Goal: Task Accomplishment & Management: Manage account settings

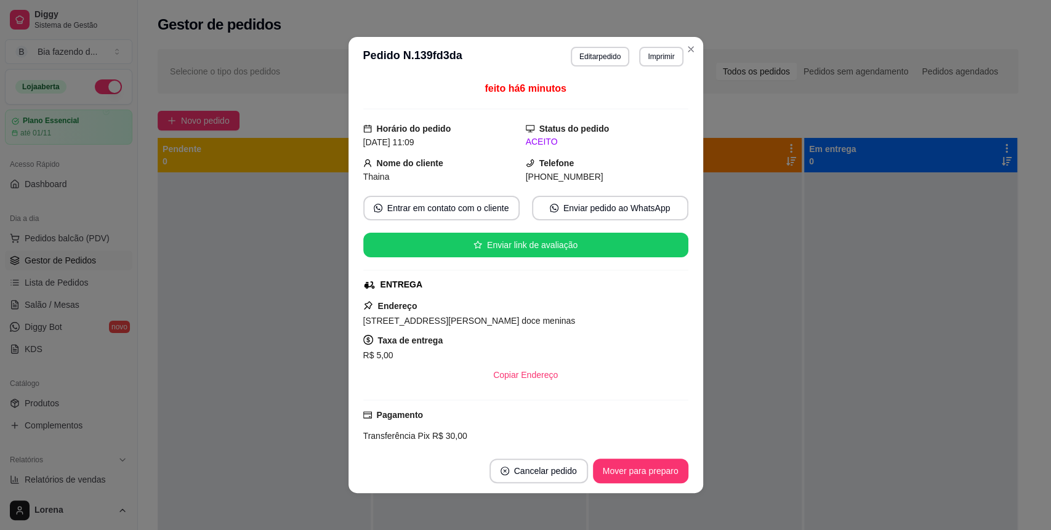
scroll to position [114, 0]
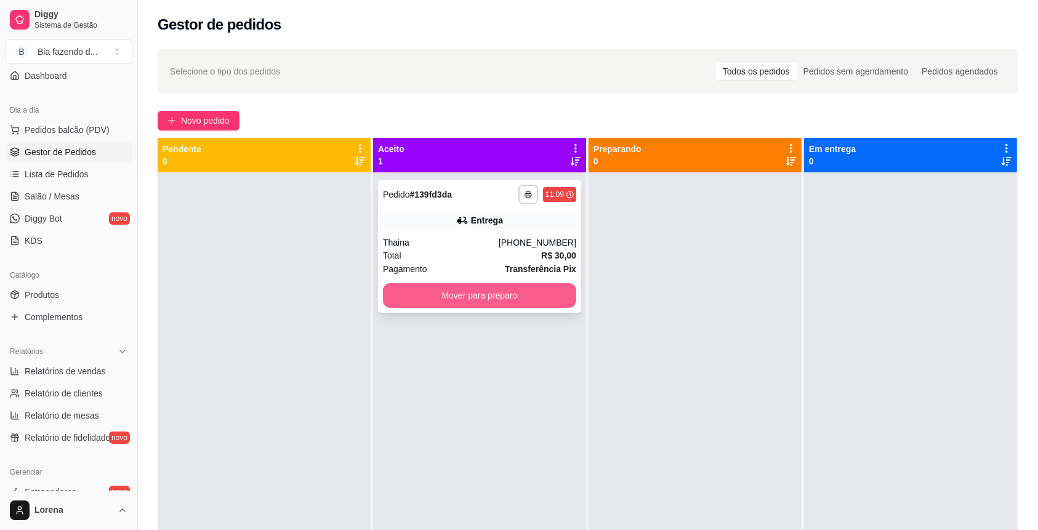
click at [476, 292] on button "Mover para preparo" at bounding box center [479, 295] width 193 height 25
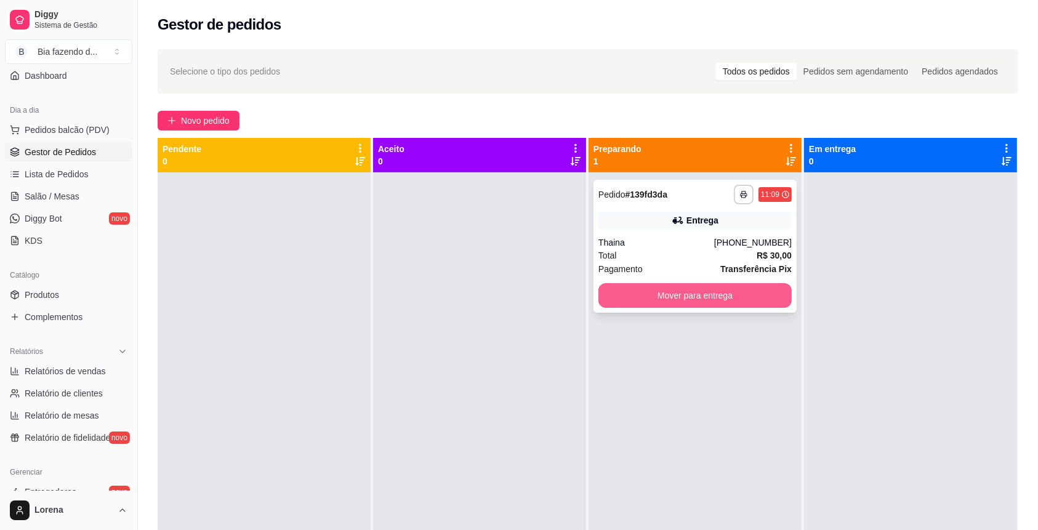
click at [604, 297] on button "Mover para entrega" at bounding box center [695, 295] width 193 height 25
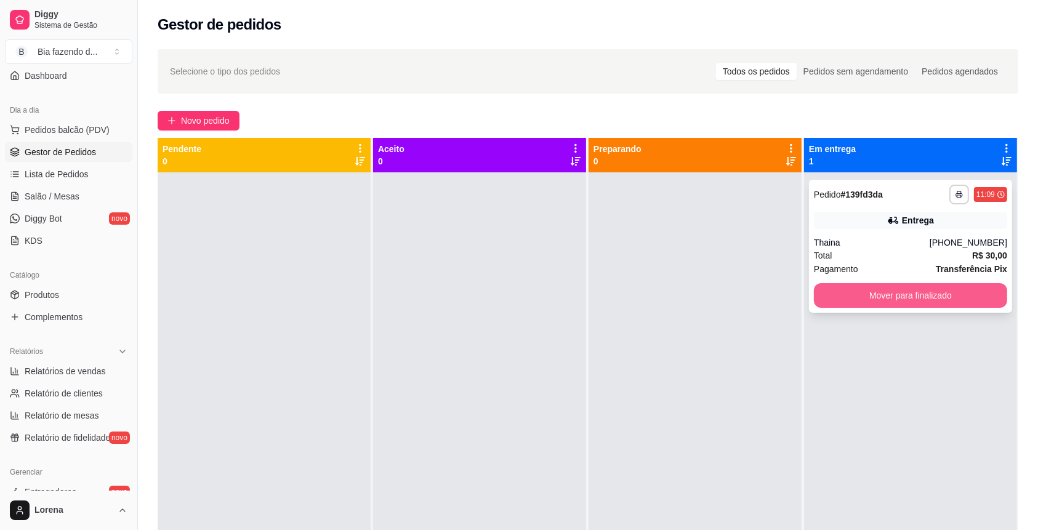
click at [854, 296] on button "Mover para finalizado" at bounding box center [910, 295] width 193 height 25
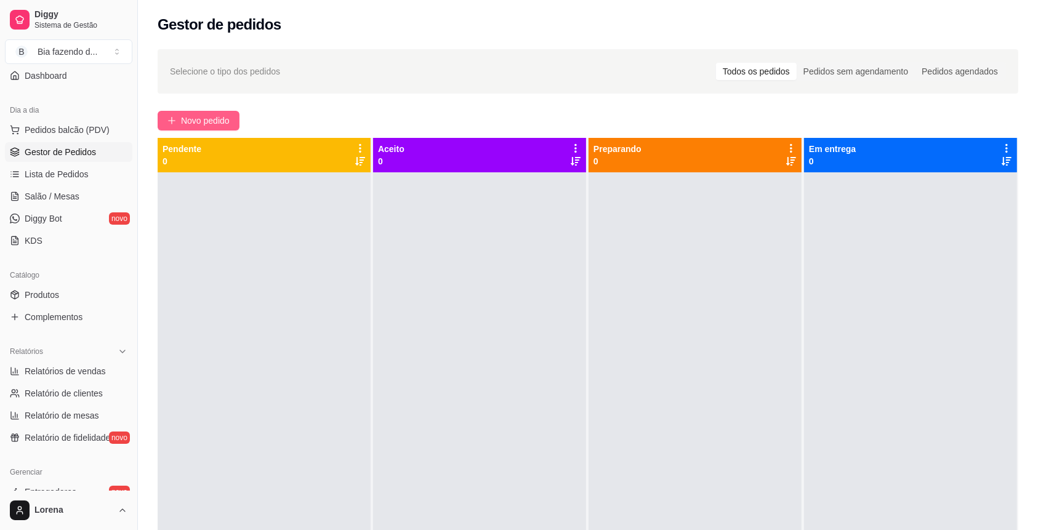
click at [219, 113] on button "Novo pedido" at bounding box center [199, 121] width 82 height 20
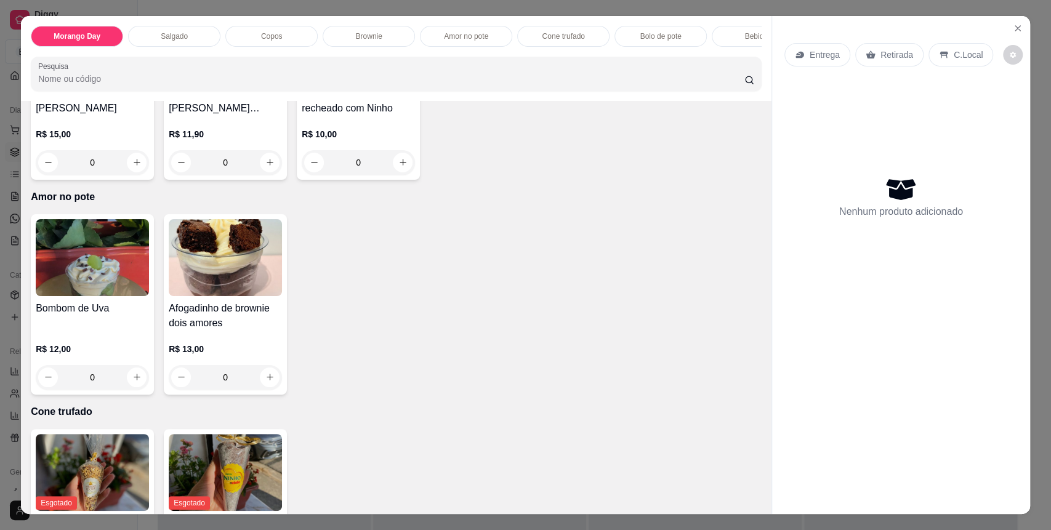
scroll to position [1232, 0]
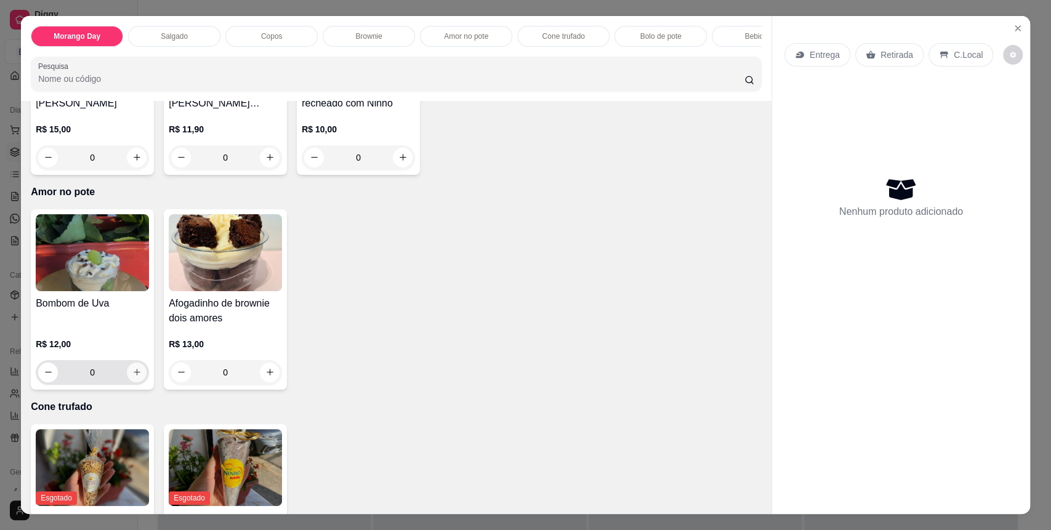
click at [132, 377] on icon "increase-product-quantity" at bounding box center [136, 372] width 9 height 9
type input "1"
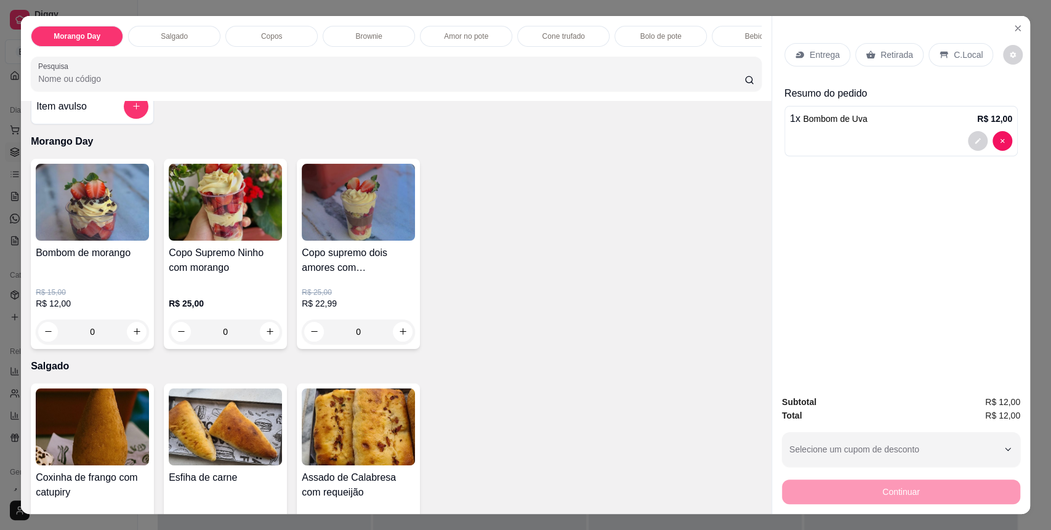
scroll to position [0, 0]
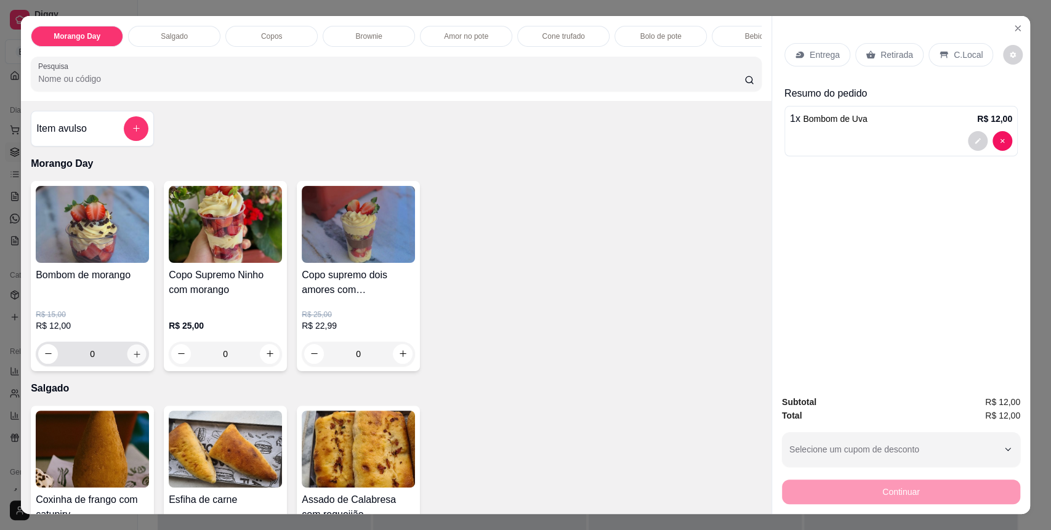
click at [132, 359] on icon "increase-product-quantity" at bounding box center [136, 354] width 9 height 9
type input "1"
click at [954, 52] on p "C.Local" at bounding box center [968, 55] width 29 height 12
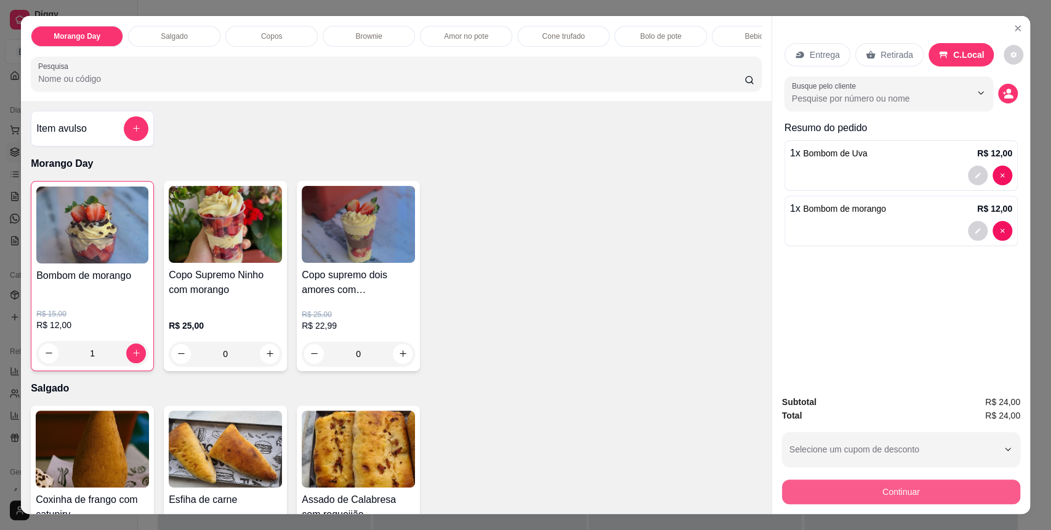
click at [916, 488] on button "Continuar" at bounding box center [901, 492] width 238 height 25
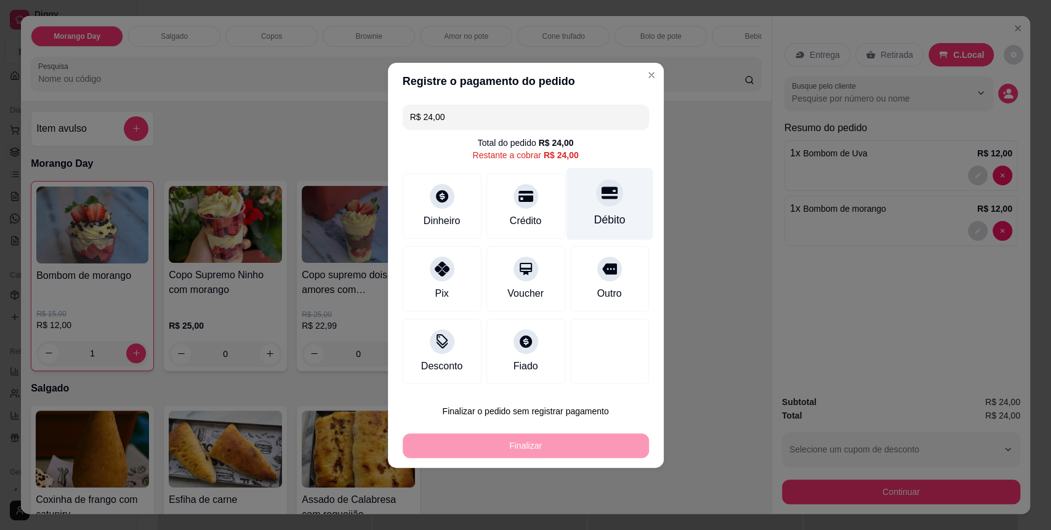
click at [583, 208] on div "Débito" at bounding box center [609, 204] width 87 height 72
type input "R$ 0,00"
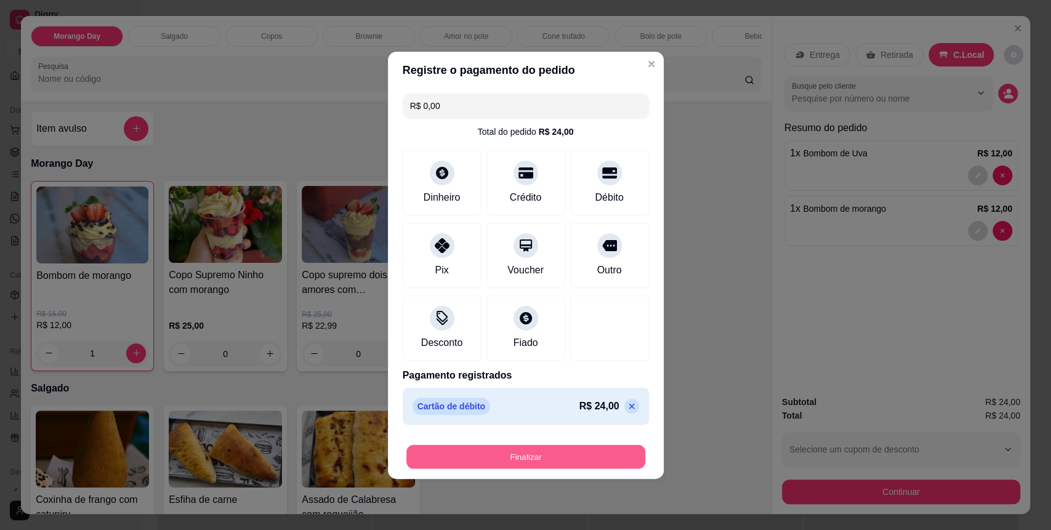
click at [524, 448] on button "Finalizar" at bounding box center [525, 457] width 239 height 24
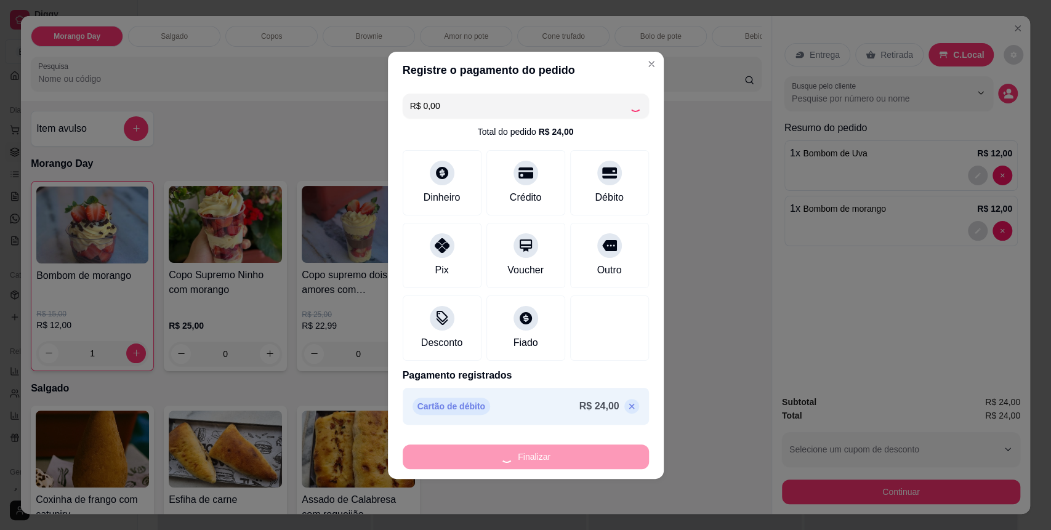
type input "0"
type input "-R$ 24,00"
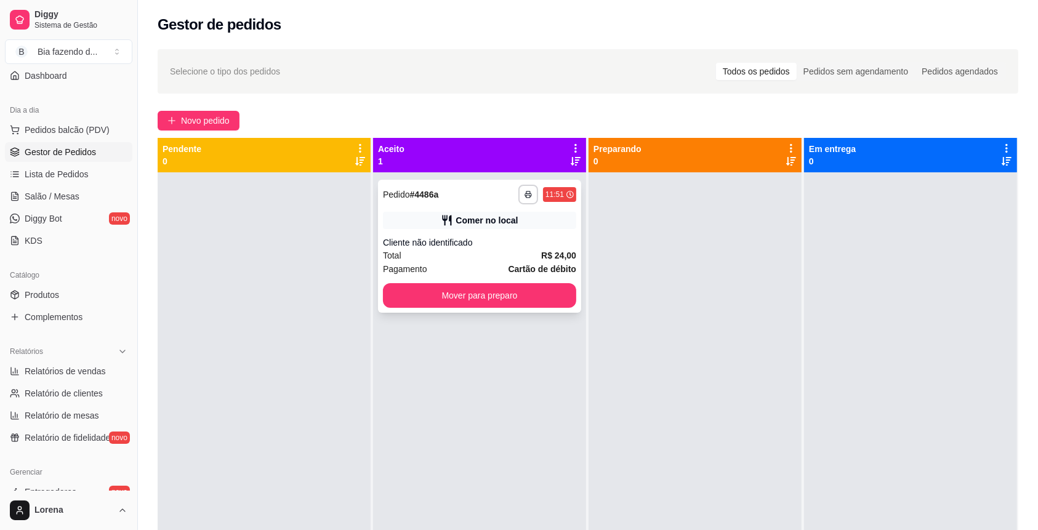
click at [511, 281] on div "**********" at bounding box center [479, 246] width 203 height 133
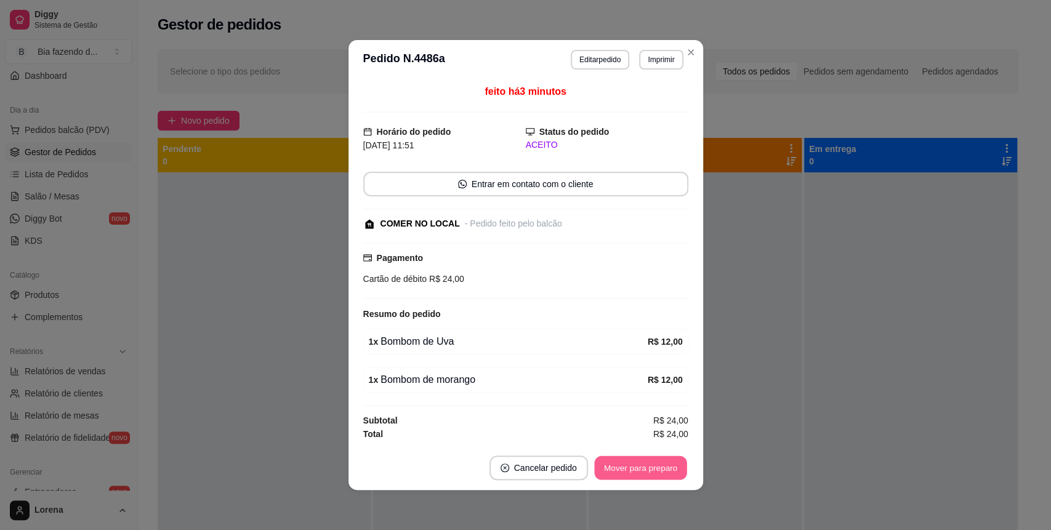
click at [649, 478] on button "Mover para preparo" at bounding box center [640, 468] width 92 height 24
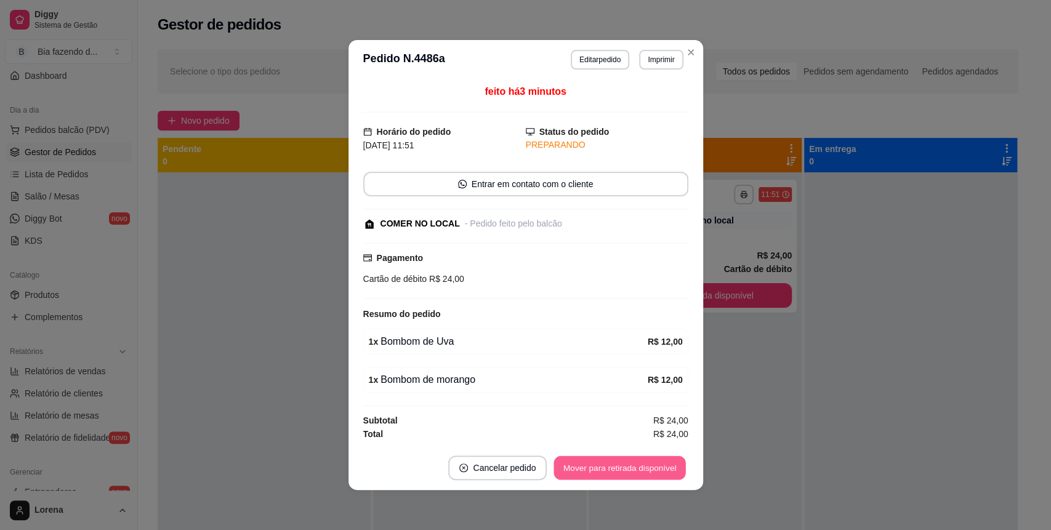
click at [648, 472] on button "Mover para retirada disponível" at bounding box center [620, 468] width 132 height 24
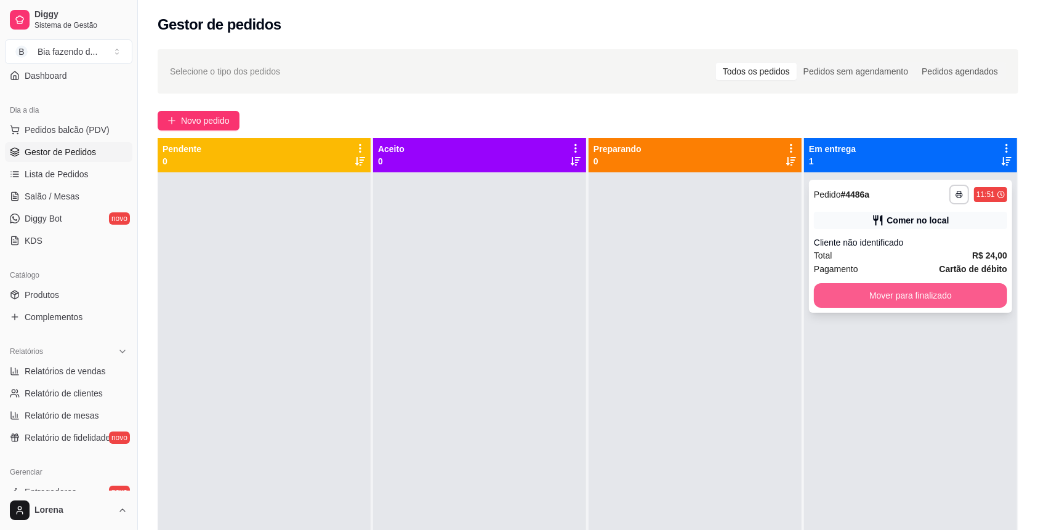
click at [861, 299] on button "Mover para finalizado" at bounding box center [910, 295] width 193 height 25
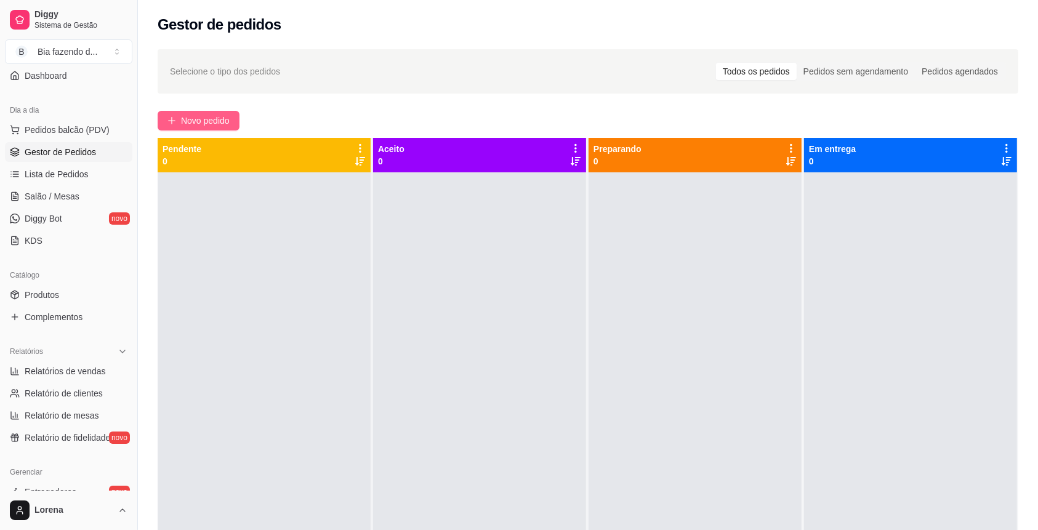
click at [186, 128] on button "Novo pedido" at bounding box center [199, 121] width 82 height 20
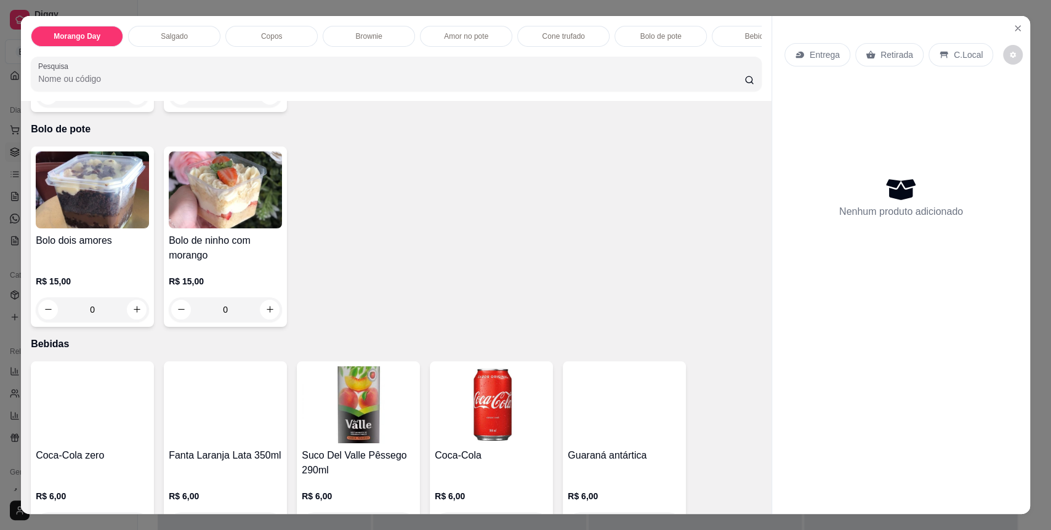
scroll to position [1642, 0]
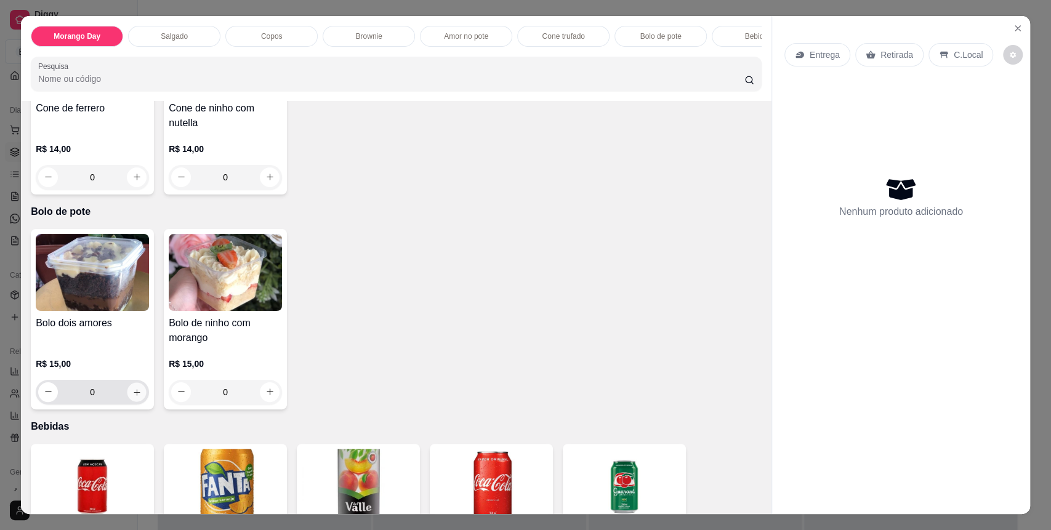
click at [134, 398] on button "increase-product-quantity" at bounding box center [136, 391] width 19 height 19
type input "1"
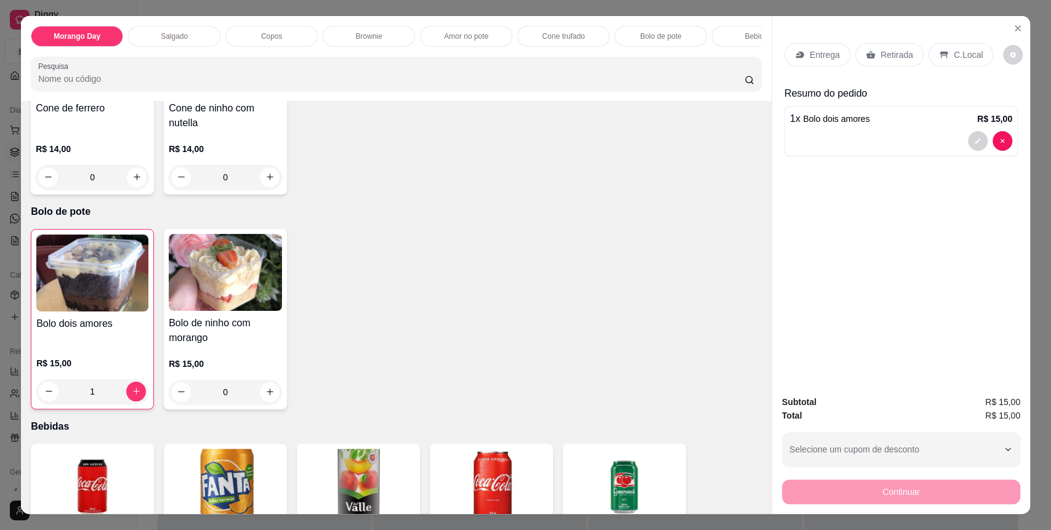
click at [946, 65] on div "C.Local" at bounding box center [961, 54] width 65 height 23
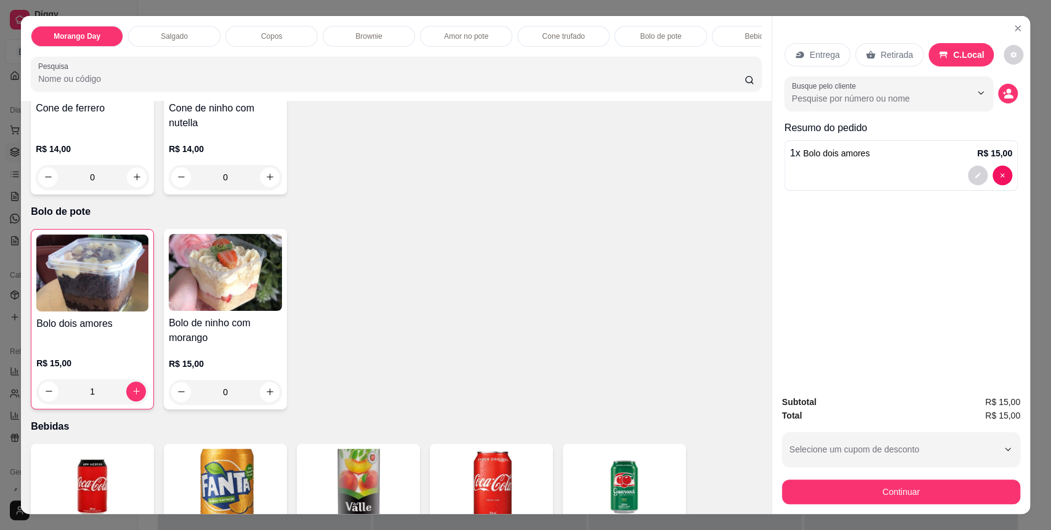
click at [881, 506] on div "Subtotal R$ 15,00 Total R$ 15,00 Selecione um cupom de desconto Selecione um cu…" at bounding box center [901, 450] width 258 height 129
click at [879, 501] on button "Continuar" at bounding box center [901, 492] width 231 height 24
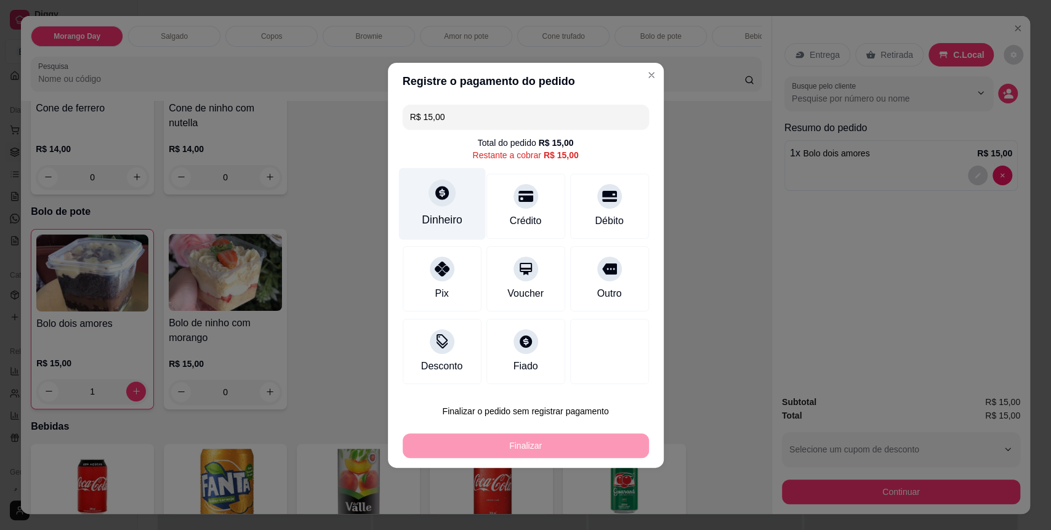
click at [463, 217] on div "Dinheiro" at bounding box center [441, 204] width 87 height 72
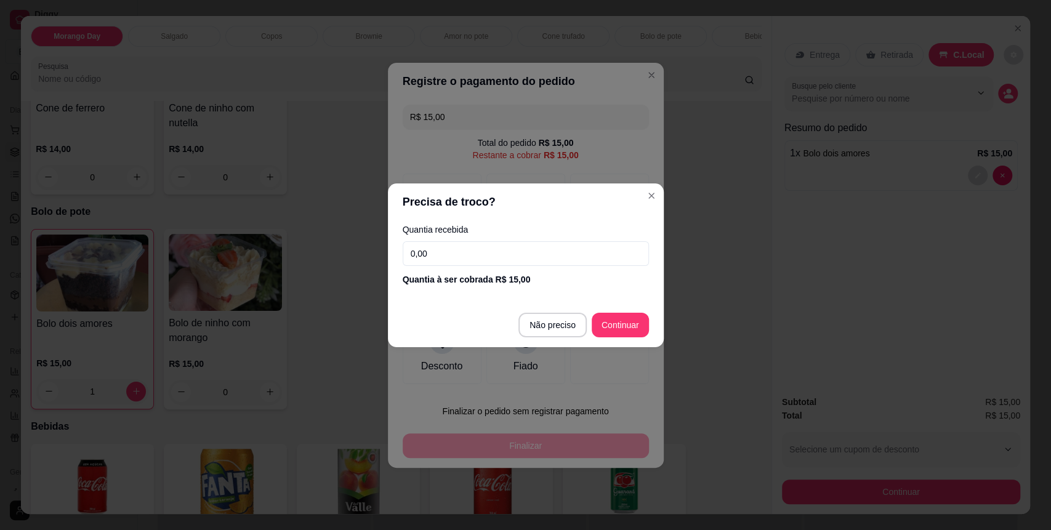
drag, startPoint x: 464, startPoint y: 256, endPoint x: 403, endPoint y: 273, distance: 62.8
click at [403, 273] on div "Quantia recebida 0,00 Quantia à ser cobrada R$ 15,00" at bounding box center [526, 255] width 276 height 70
type input "R$ 0,00"
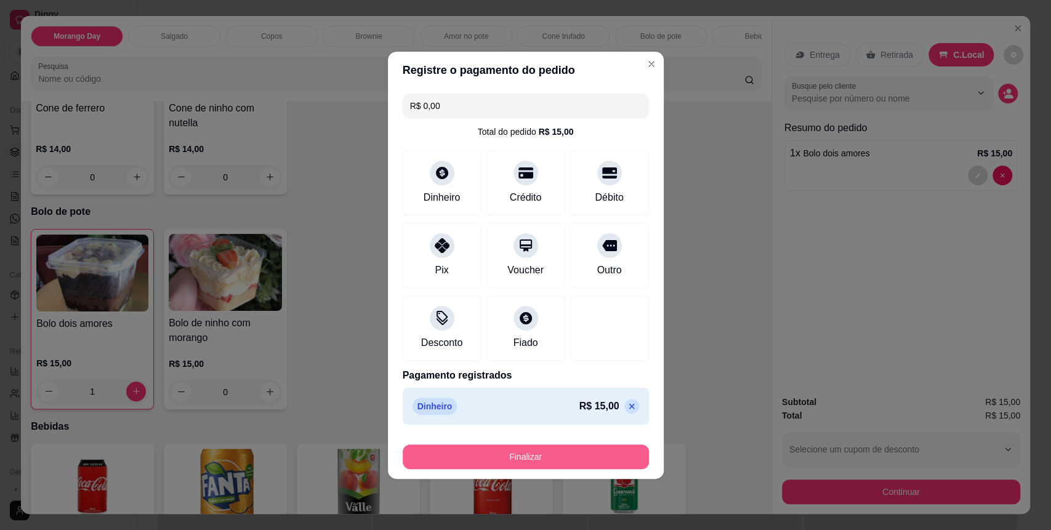
click at [573, 454] on button "Finalizar" at bounding box center [526, 457] width 246 height 25
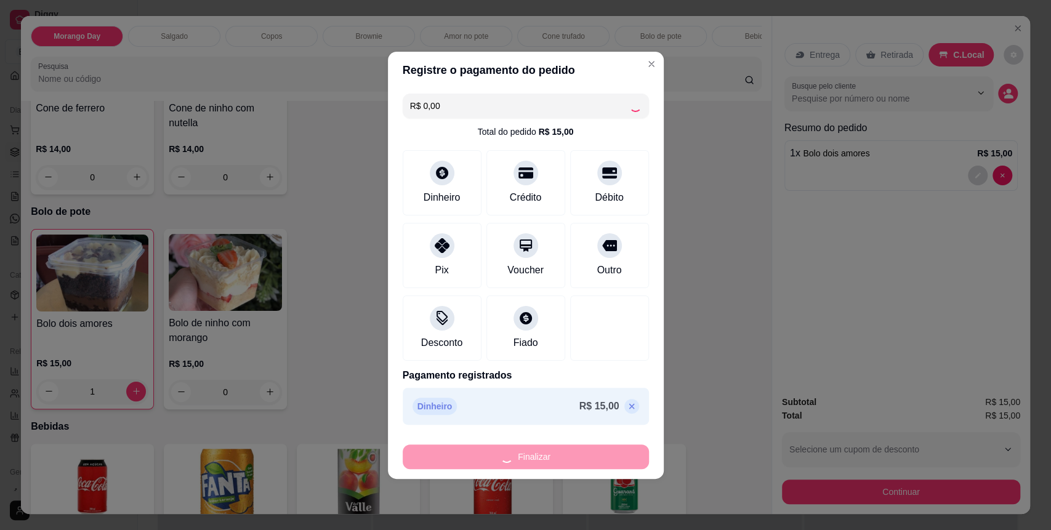
type input "0"
type input "-R$ 15,00"
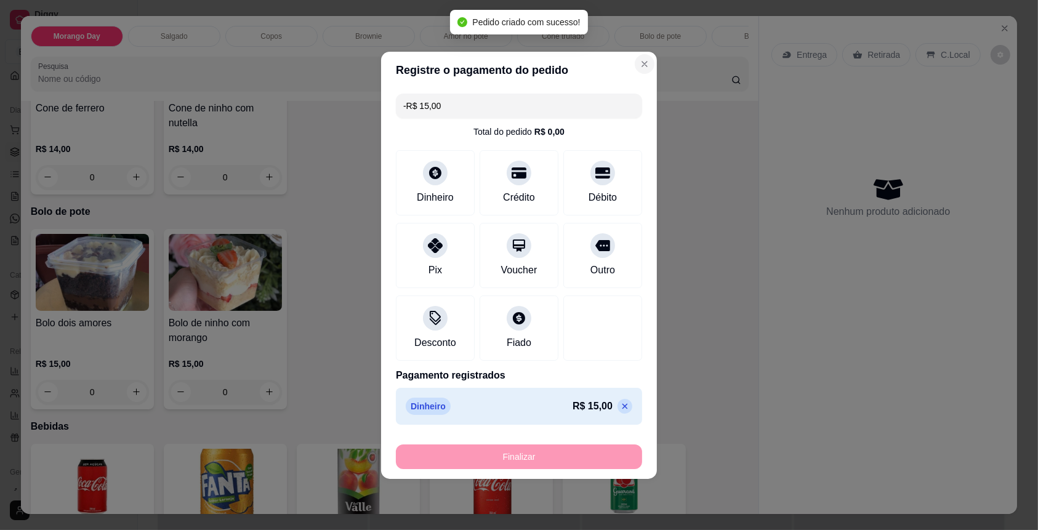
click at [639, 67] on div "Selecione o tipo dos pedidos Todos os pedidos Pedidos sem agendamento Pedidos a…" at bounding box center [581, 72] width 823 height 20
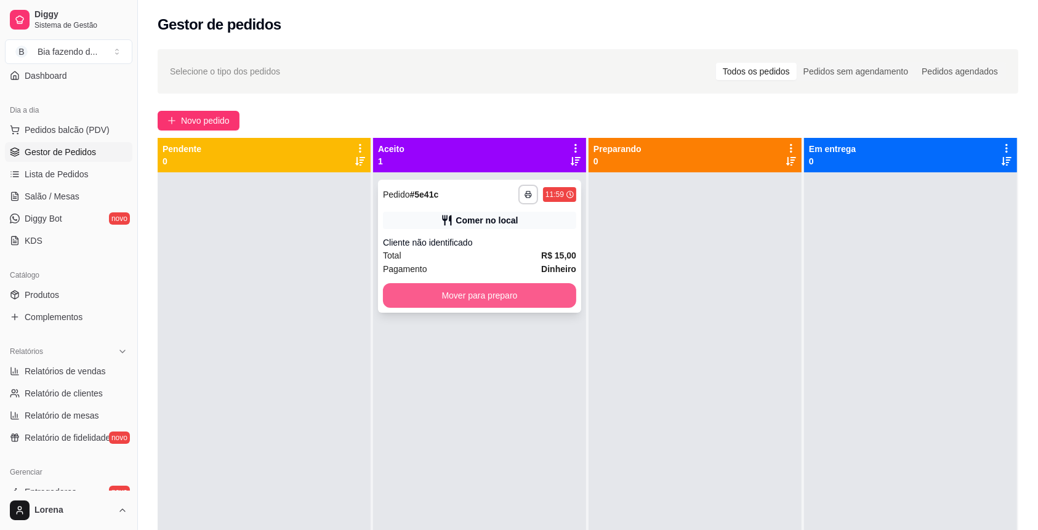
click at [533, 301] on button "Mover para preparo" at bounding box center [479, 295] width 193 height 25
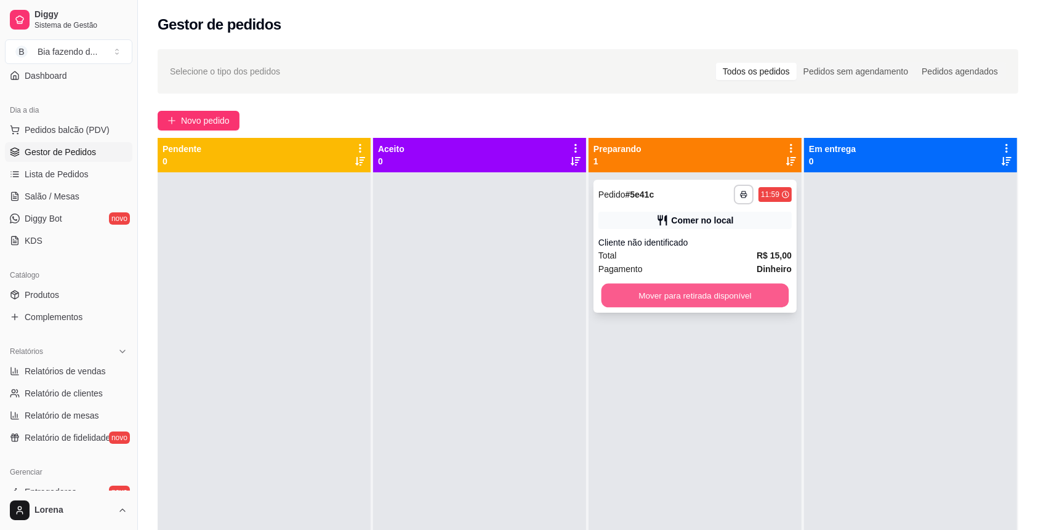
click at [719, 296] on button "Mover para retirada disponível" at bounding box center [696, 296] width 188 height 24
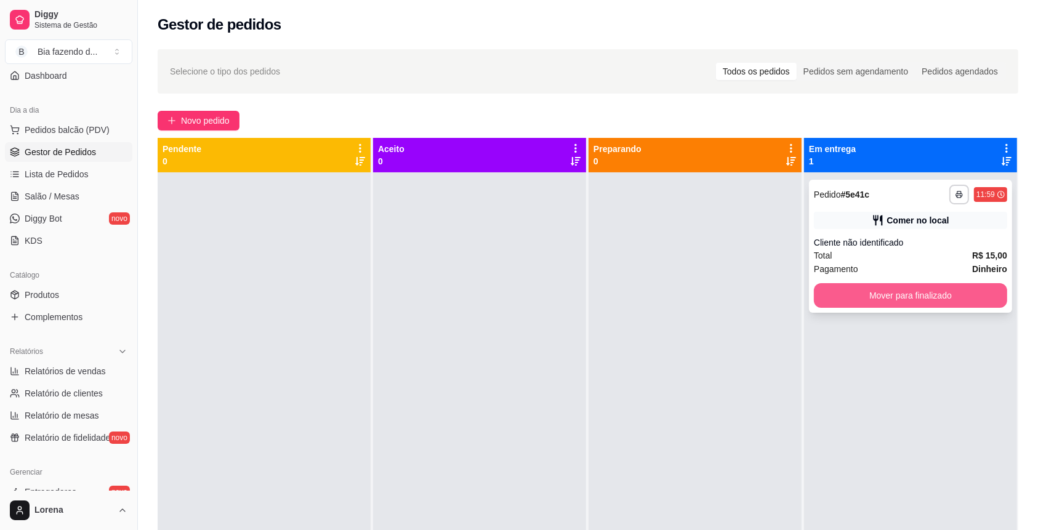
click at [847, 297] on button "Mover para finalizado" at bounding box center [910, 295] width 193 height 25
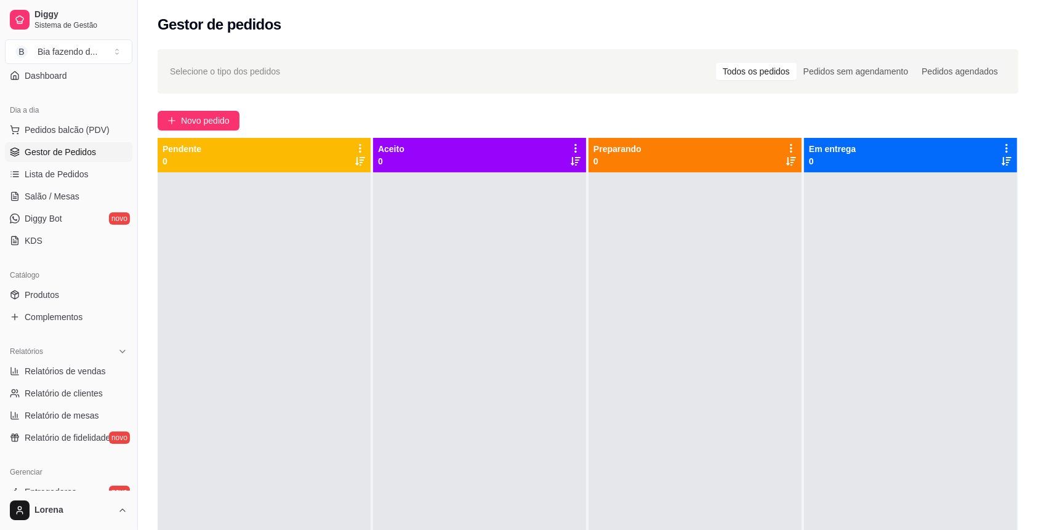
click at [209, 107] on div "Selecione o tipo dos pedidos Todos os pedidos Pedidos sem agendamento Pedidos a…" at bounding box center [588, 362] width 900 height 641
click at [210, 116] on span "Novo pedido" at bounding box center [205, 121] width 49 height 14
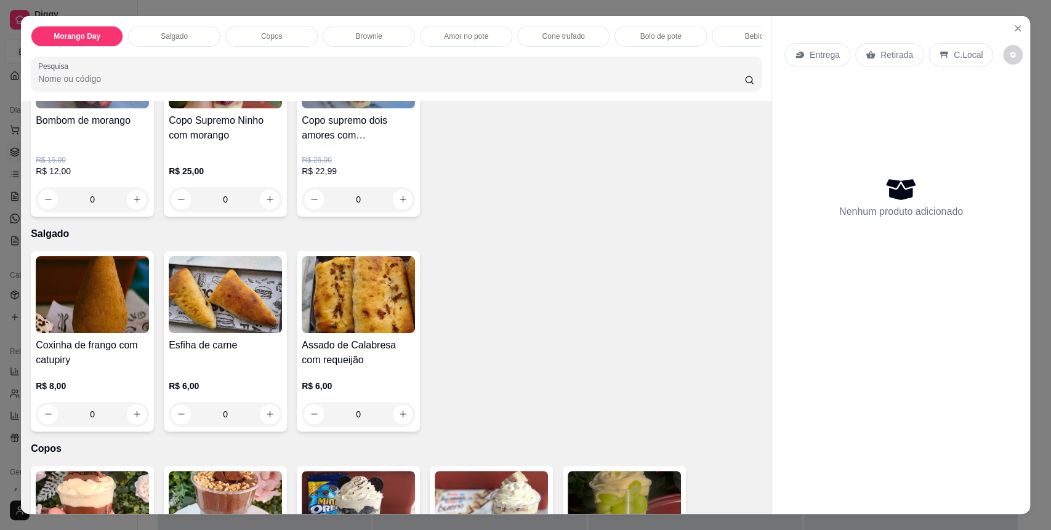
scroll to position [246, 0]
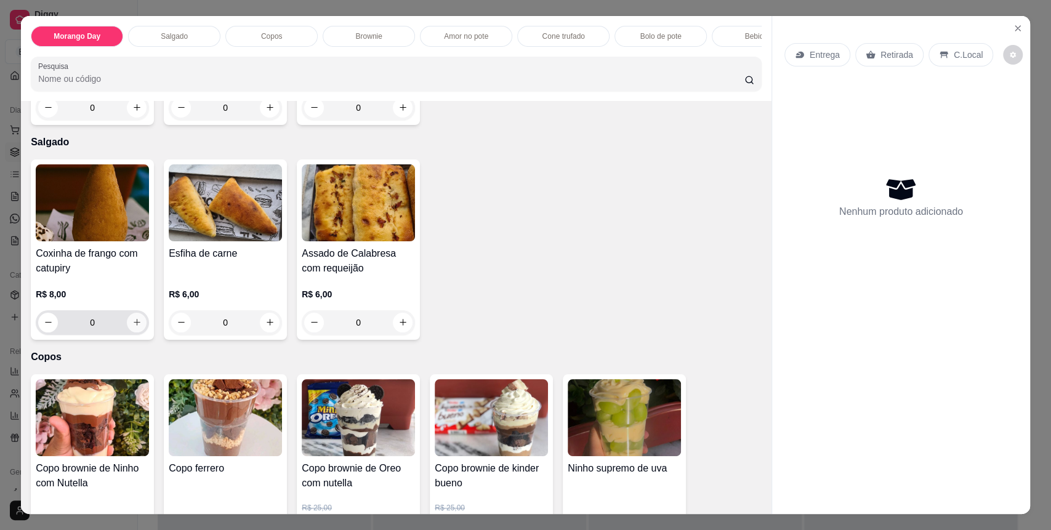
click at [127, 333] on button "increase-product-quantity" at bounding box center [137, 323] width 20 height 20
type input "1"
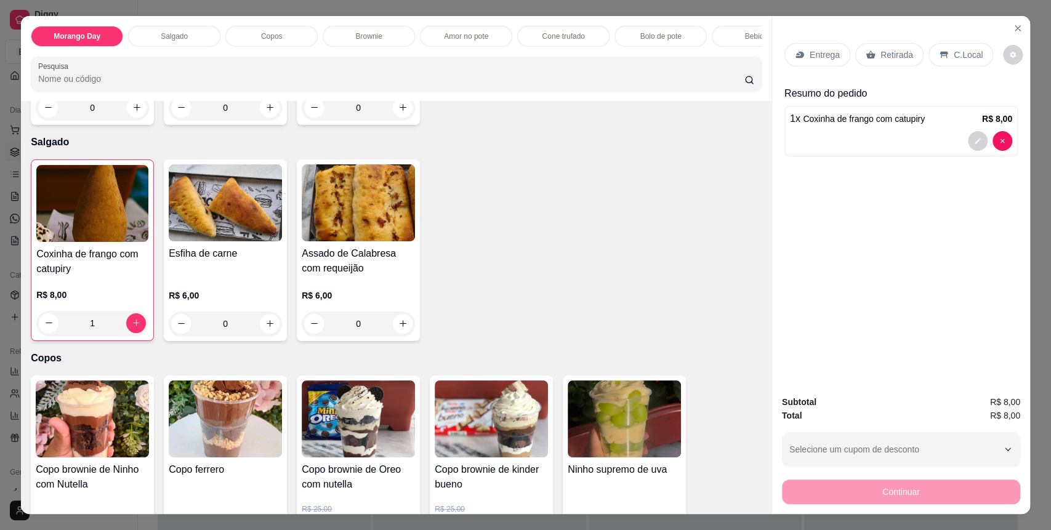
click at [943, 55] on div "C.Local" at bounding box center [961, 54] width 65 height 23
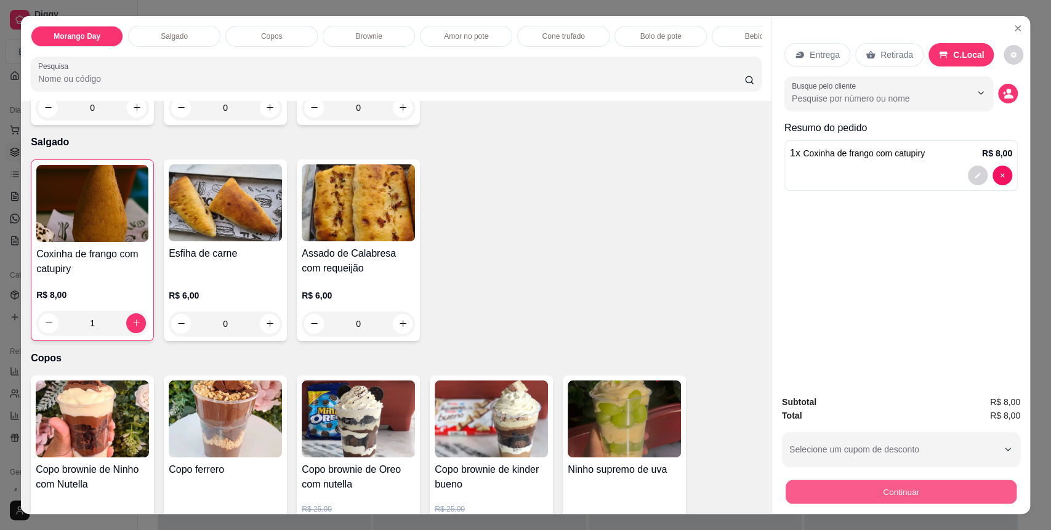
click at [892, 497] on button "Continuar" at bounding box center [901, 492] width 231 height 24
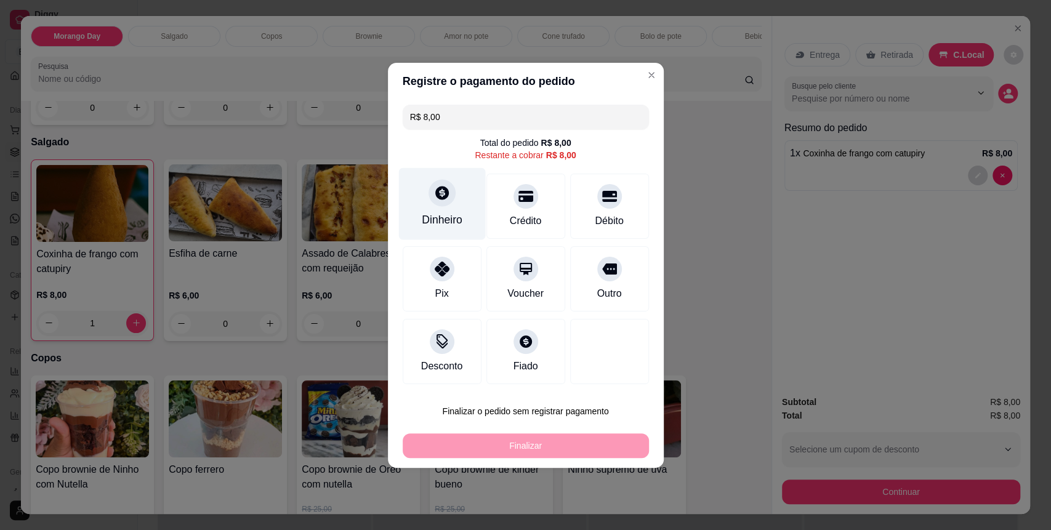
drag, startPoint x: 477, startPoint y: 228, endPoint x: 458, endPoint y: 223, distance: 19.1
click at [458, 223] on div "Dinheiro" at bounding box center [441, 204] width 87 height 72
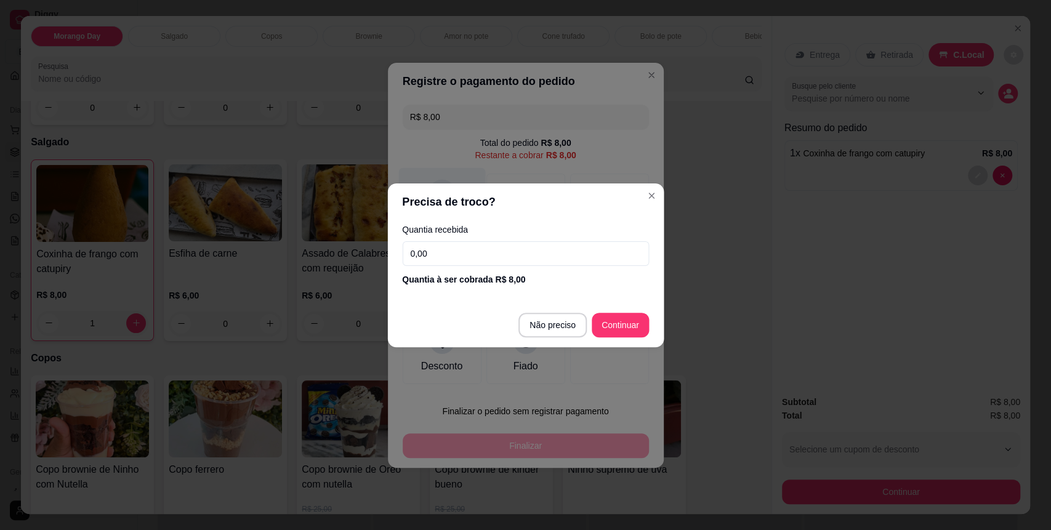
click at [456, 222] on div "Quantia recebida 0,00 Quantia à ser cobrada R$ 8,00" at bounding box center [525, 255] width 277 height 70
type input "R$ 0,00"
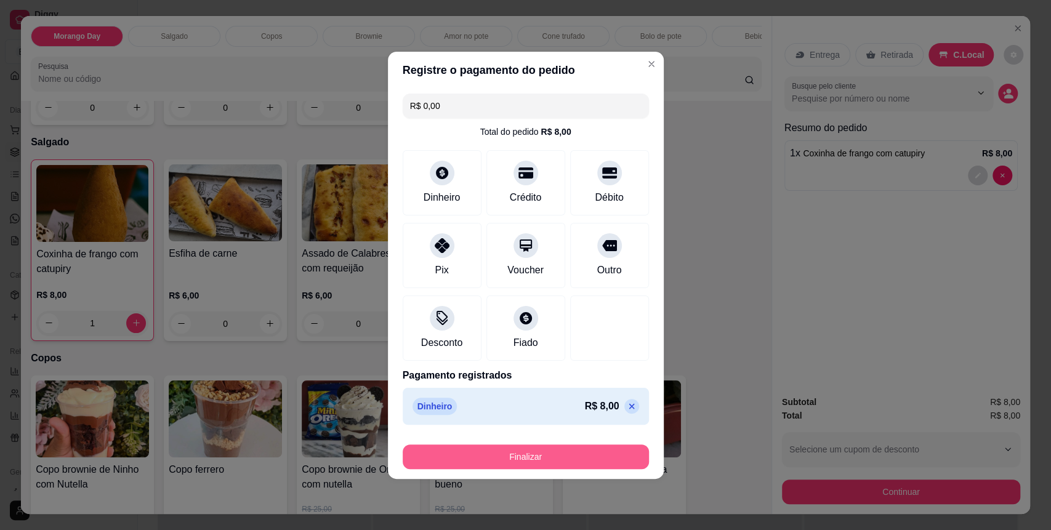
click at [588, 450] on button "Finalizar" at bounding box center [526, 457] width 246 height 25
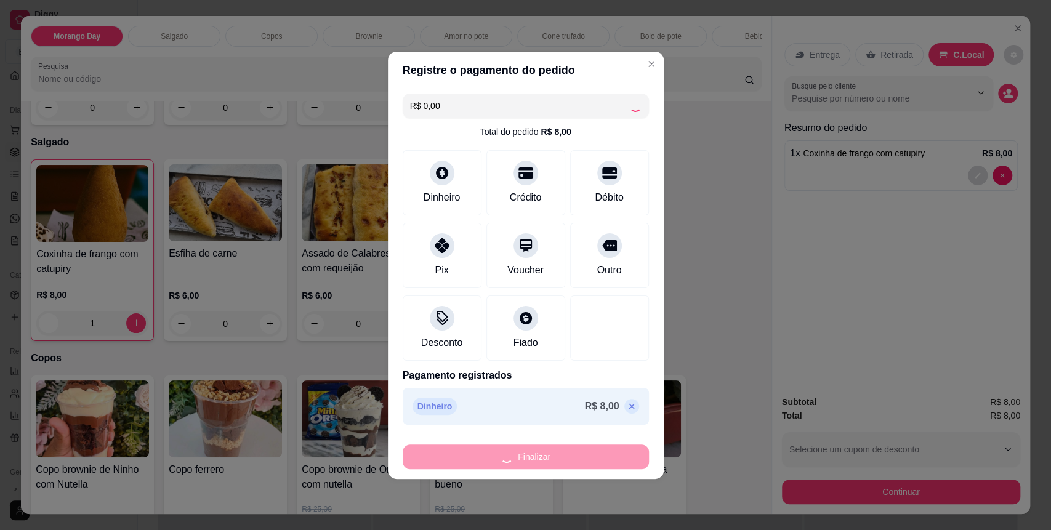
type input "0"
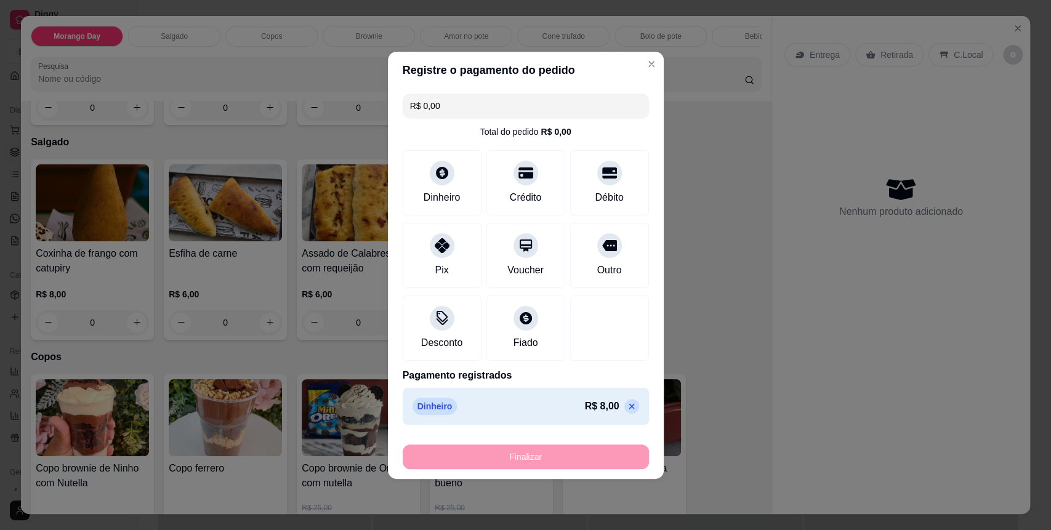
type input "-R$ 8,00"
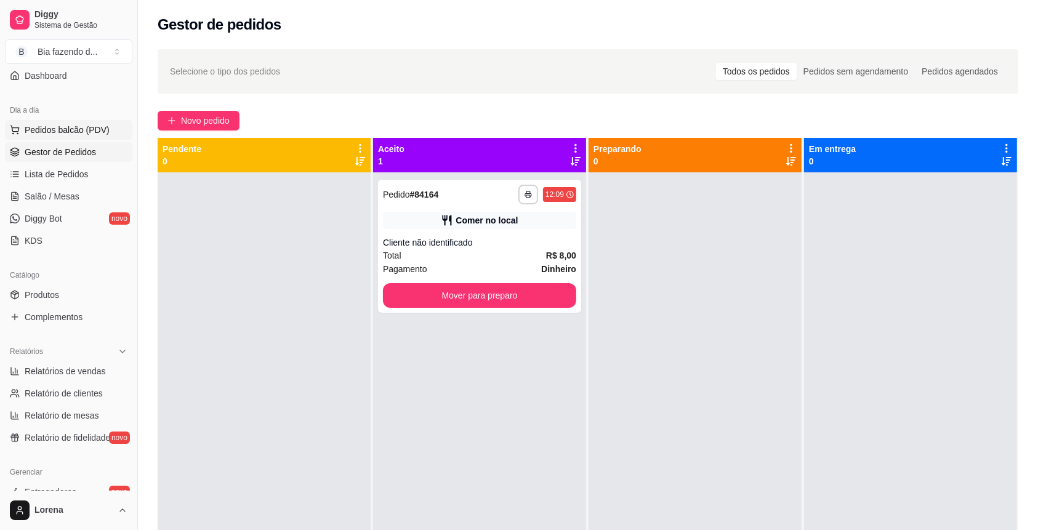
click at [69, 138] on button "Pedidos balcão (PDV)" at bounding box center [68, 130] width 127 height 20
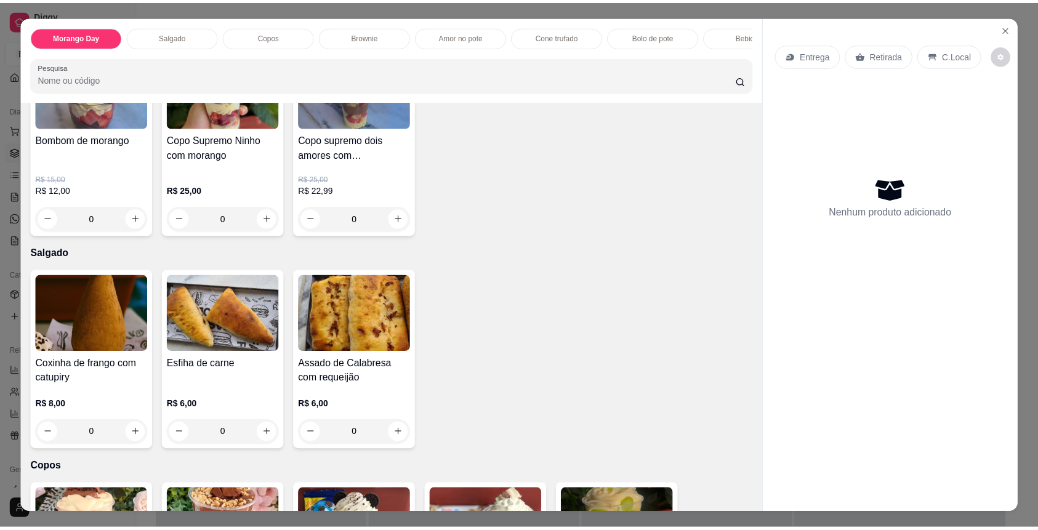
scroll to position [246, 0]
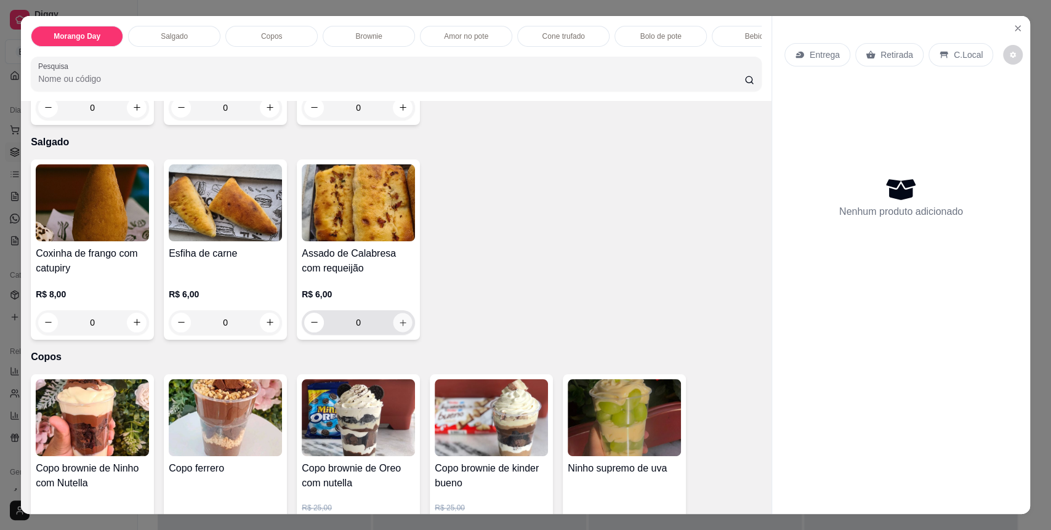
click at [397, 329] on button "increase-product-quantity" at bounding box center [403, 322] width 19 height 19
type input "1"
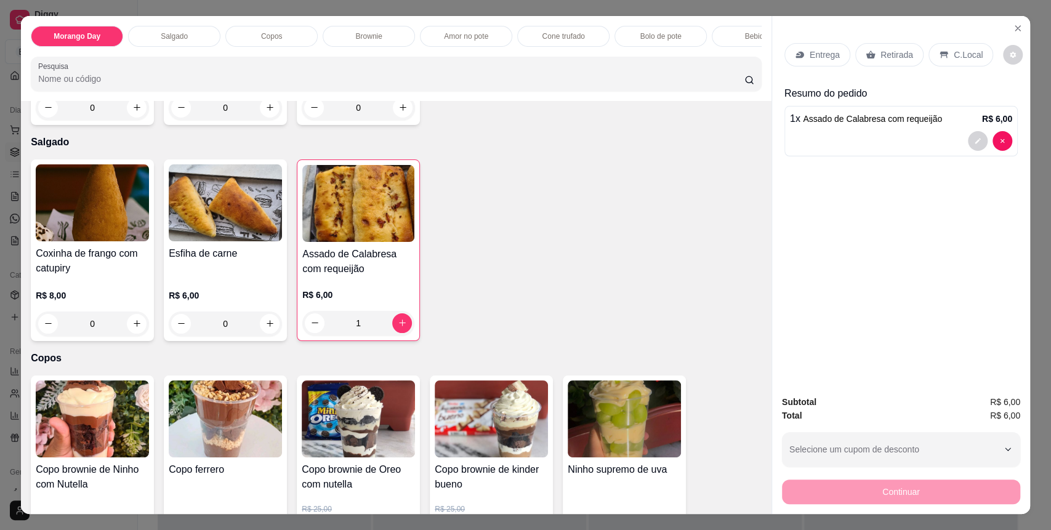
drag, startPoint x: 934, startPoint y: 95, endPoint x: 926, endPoint y: 53, distance: 43.1
click at [924, 80] on div "Entrega Retirada C.Local Resumo do pedido 1 x Assado de Calabresa com requeijão…" at bounding box center [901, 97] width 233 height 128
click at [929, 51] on div "C.Local" at bounding box center [961, 54] width 65 height 23
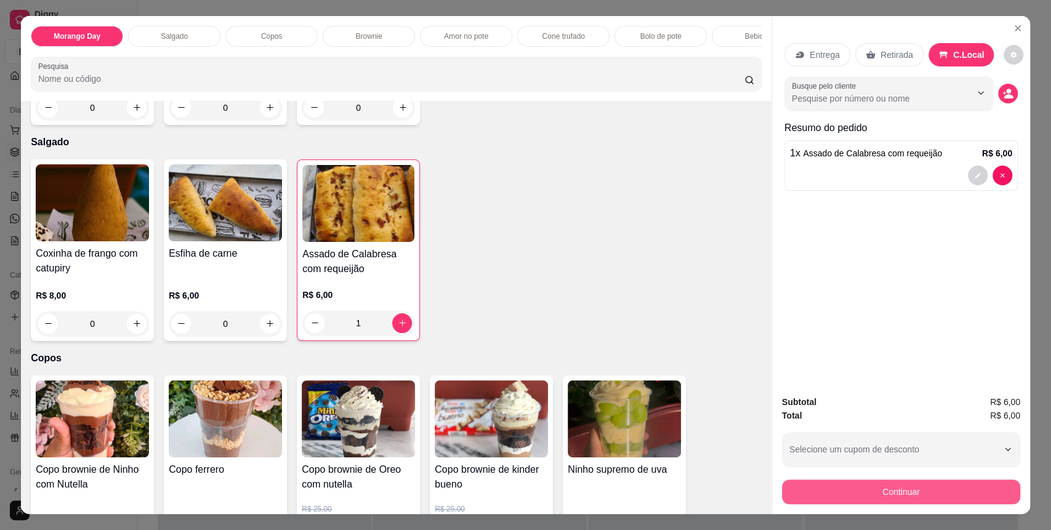
click at [905, 477] on div "Continuar" at bounding box center [901, 491] width 238 height 28
click at [913, 484] on button "Continuar" at bounding box center [901, 492] width 231 height 24
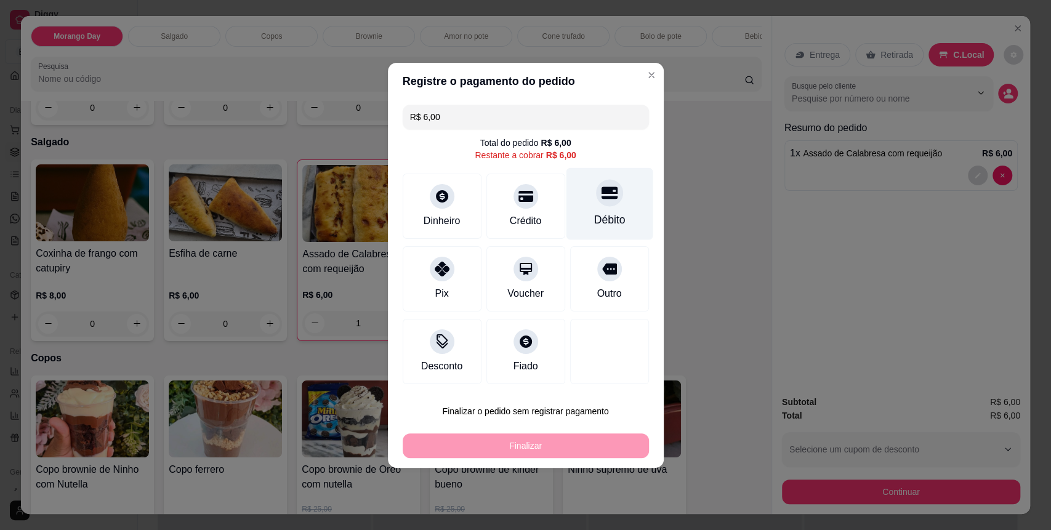
click at [568, 227] on div "Débito" at bounding box center [609, 204] width 87 height 72
type input "R$ 0,00"
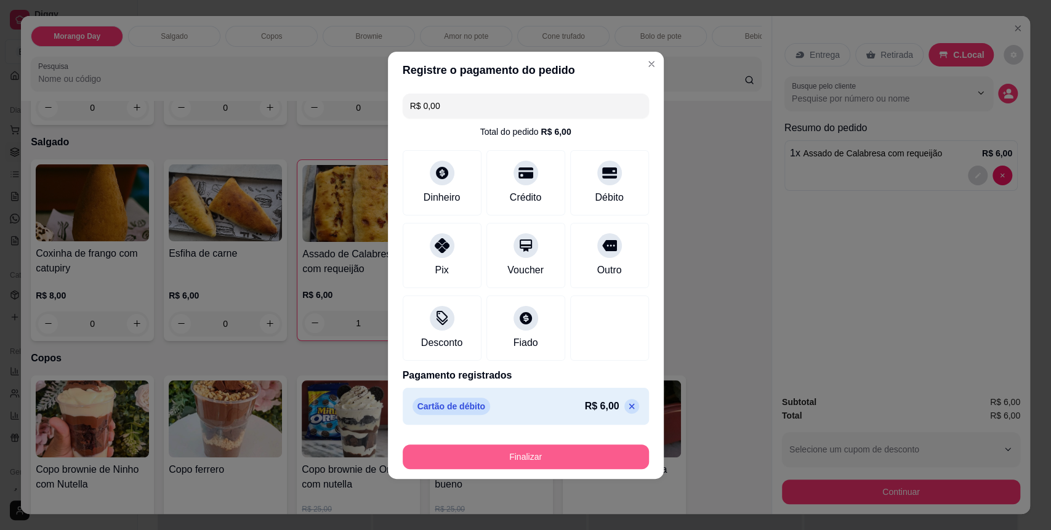
click at [562, 448] on button "Finalizar" at bounding box center [526, 457] width 246 height 25
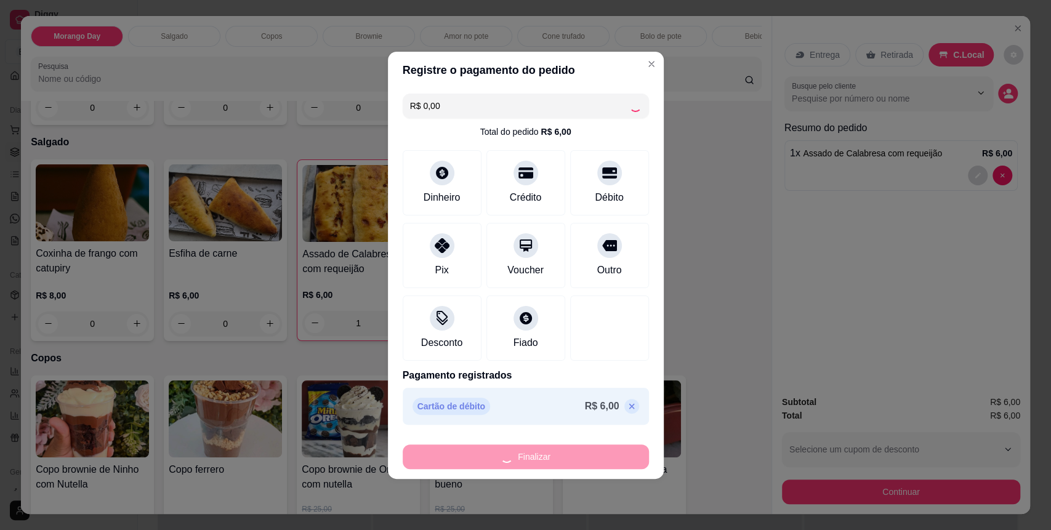
type input "0"
type input "-R$ 6,00"
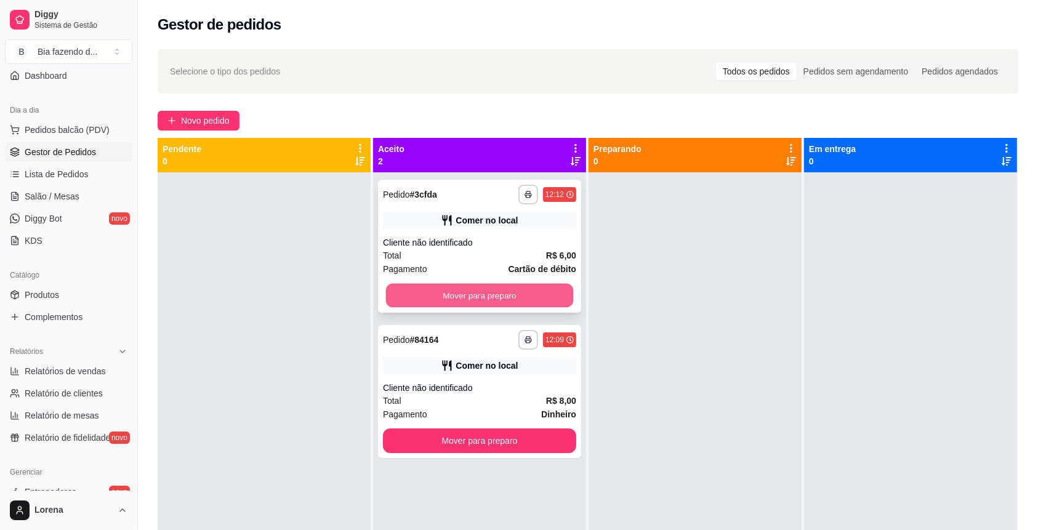
click at [509, 293] on button "Mover para preparo" at bounding box center [480, 296] width 188 height 24
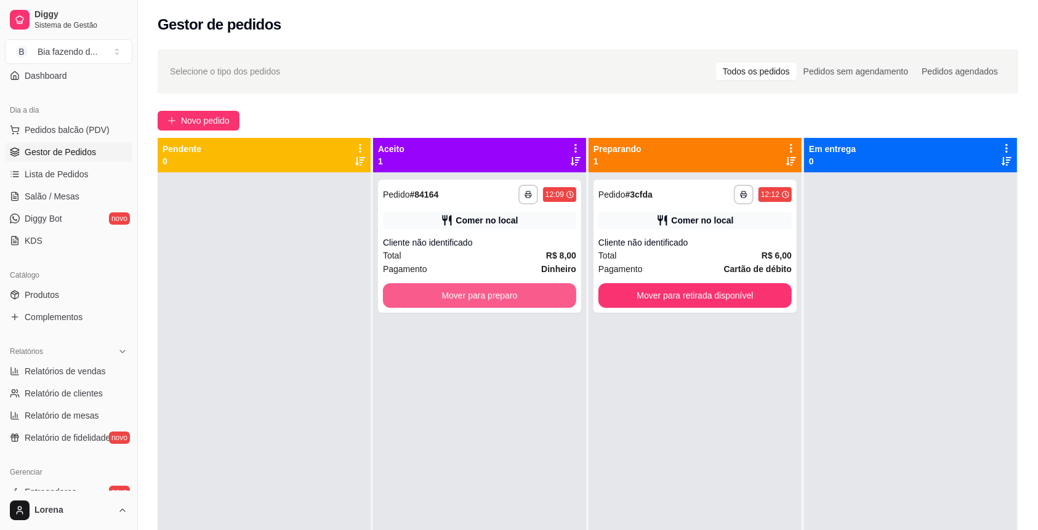
click at [509, 293] on button "Mover para preparo" at bounding box center [479, 295] width 193 height 25
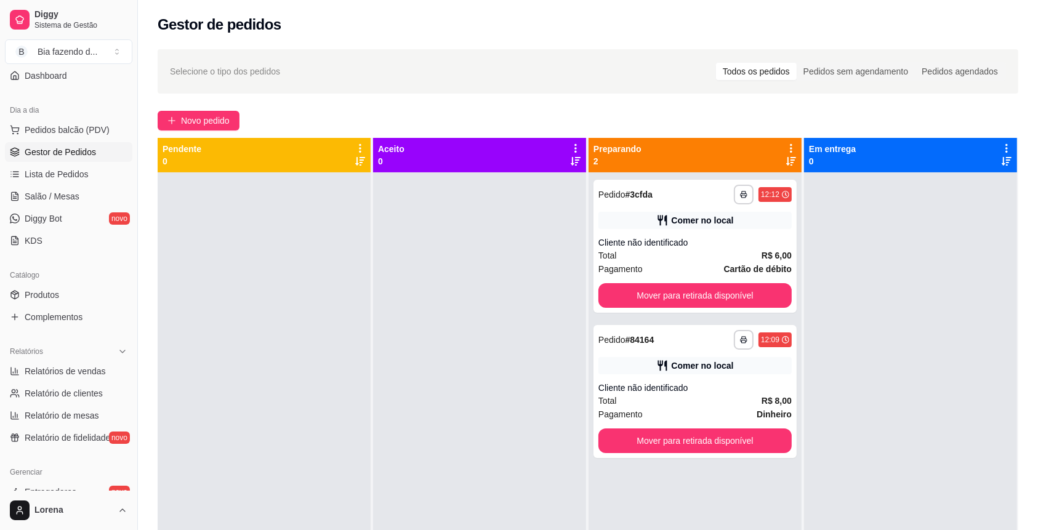
click at [509, 293] on div at bounding box center [479, 437] width 213 height 530
drag, startPoint x: 587, startPoint y: 291, endPoint x: 618, endPoint y: 296, distance: 31.8
click at [600, 296] on div "**********" at bounding box center [588, 403] width 861 height 530
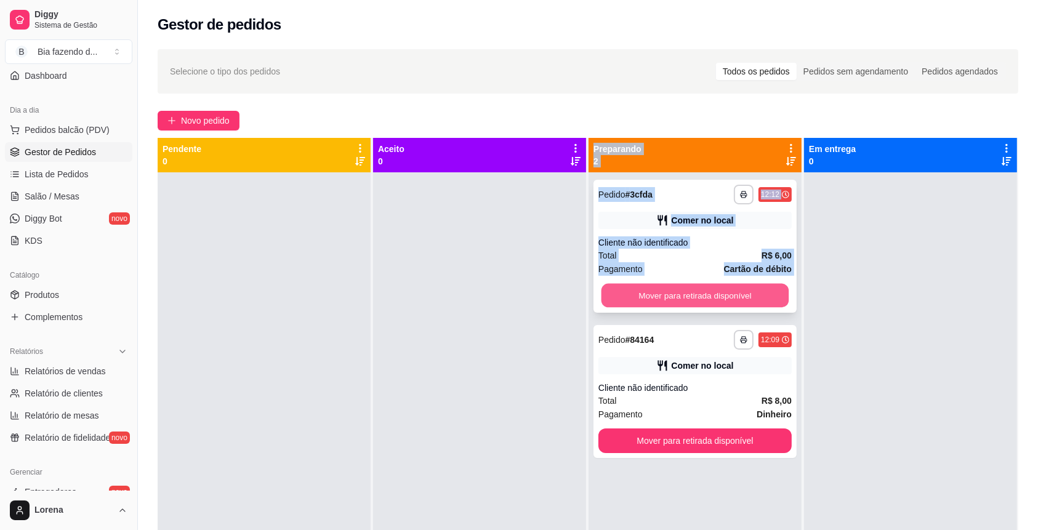
click at [621, 296] on button "Mover para retirada disponível" at bounding box center [696, 296] width 188 height 24
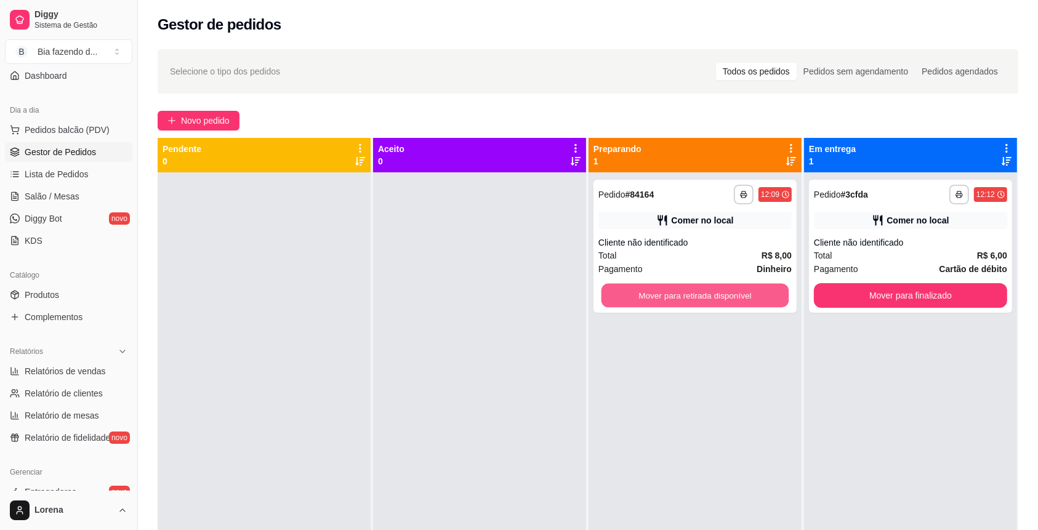
click at [621, 296] on button "Mover para retirada disponível" at bounding box center [696, 296] width 188 height 24
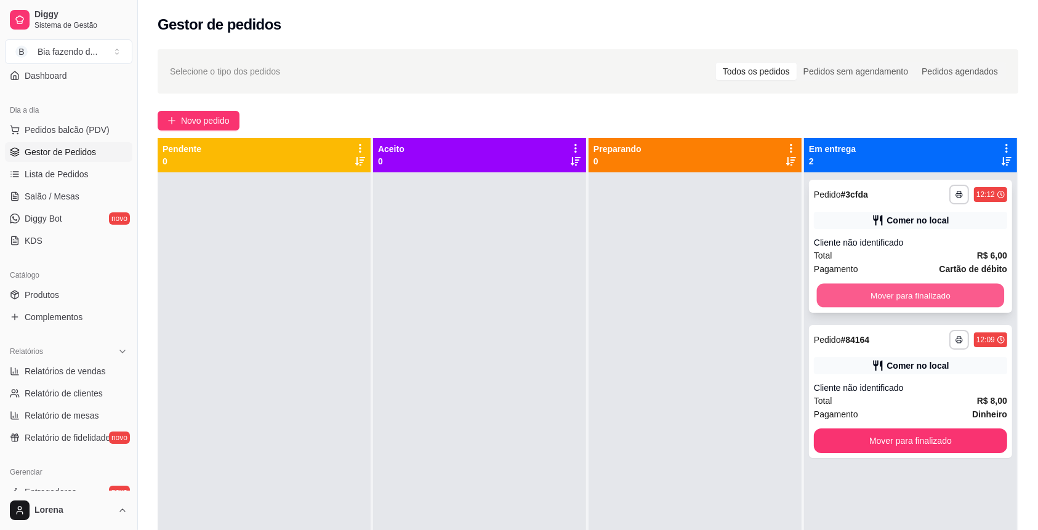
click at [870, 286] on button "Mover para finalizado" at bounding box center [911, 296] width 188 height 24
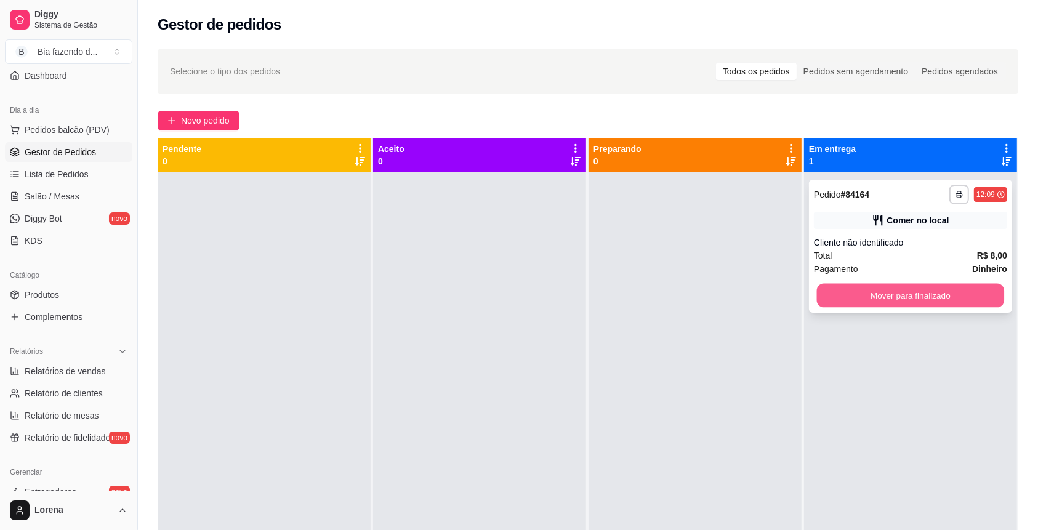
click at [869, 294] on button "Mover para finalizado" at bounding box center [911, 296] width 188 height 24
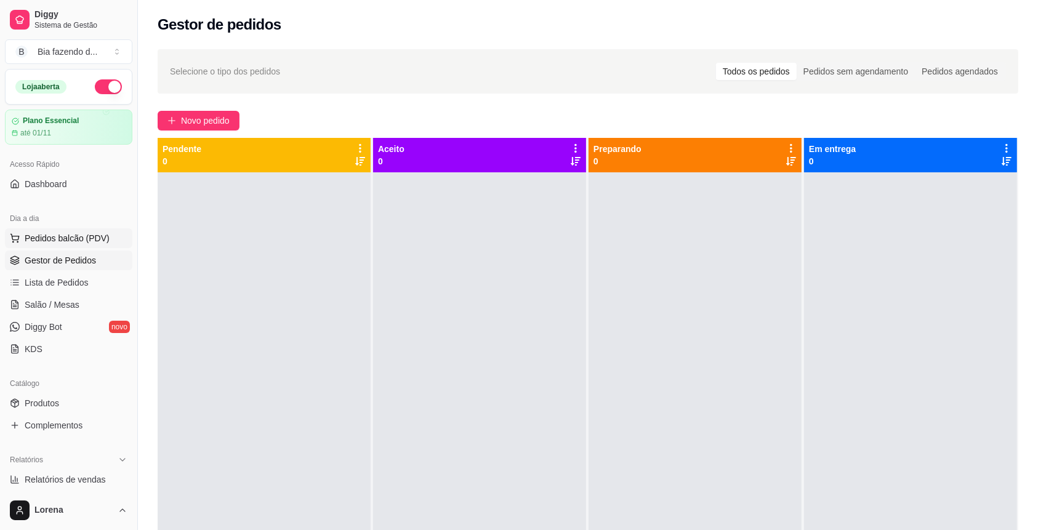
click at [74, 239] on span "Pedidos balcão (PDV)" at bounding box center [67, 238] width 85 height 12
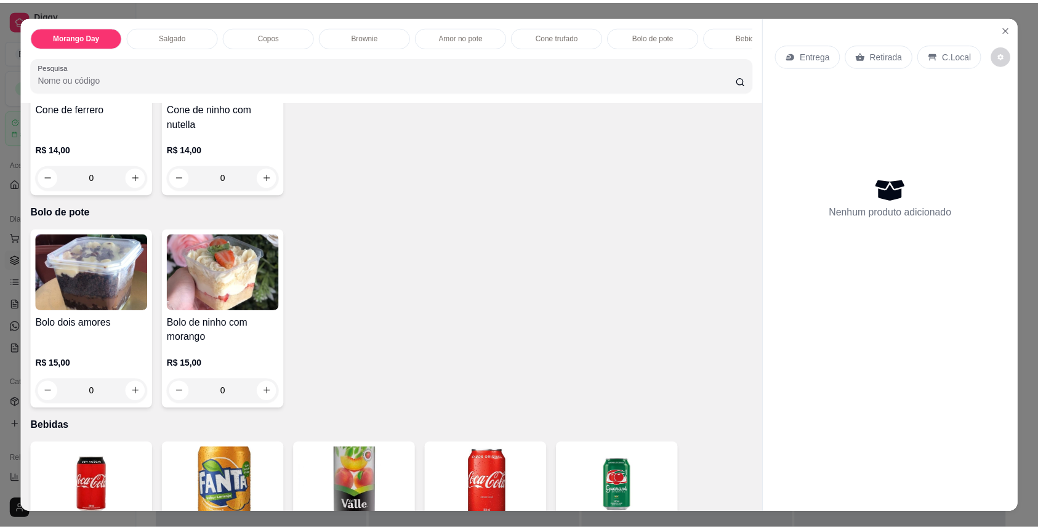
scroll to position [1949, 0]
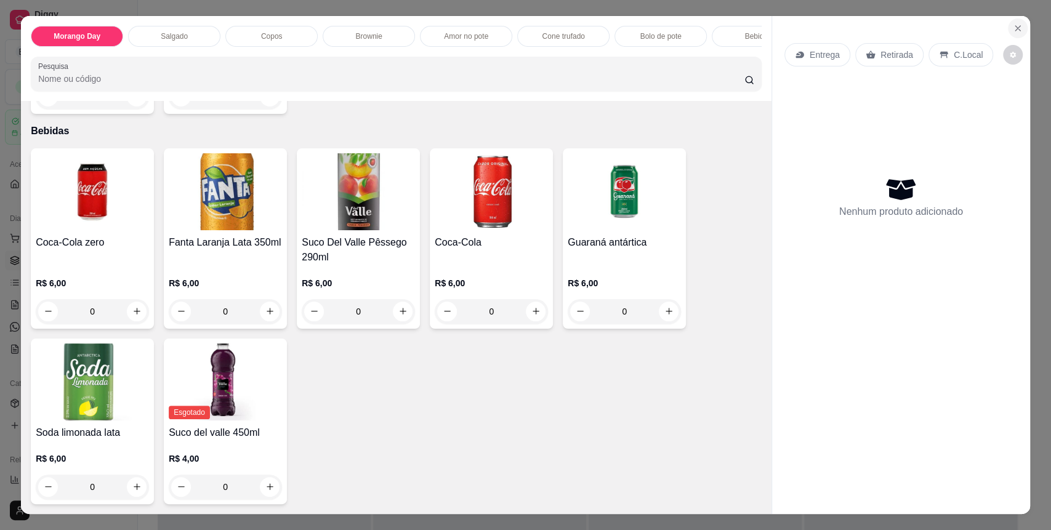
click at [1012, 22] on button "Close" at bounding box center [1018, 28] width 20 height 20
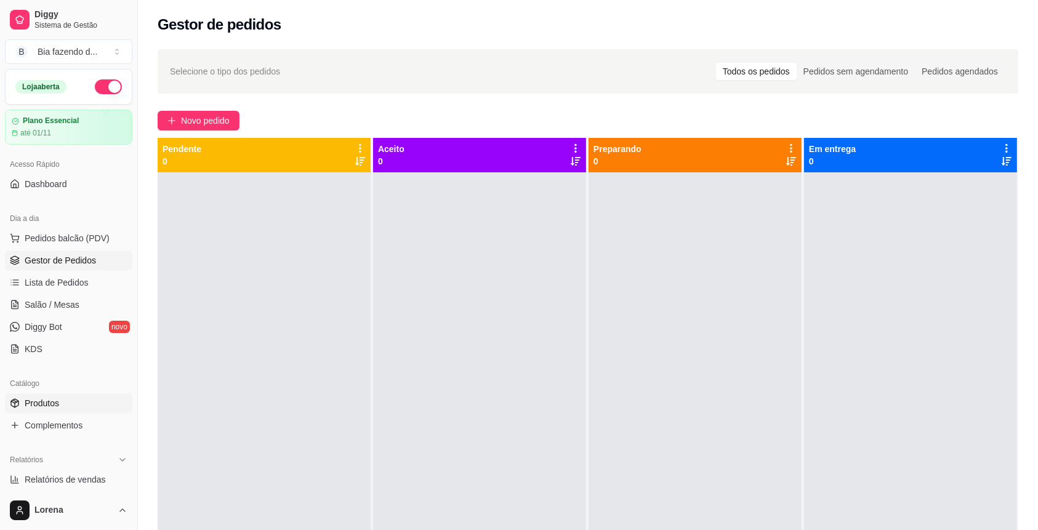
click at [68, 400] on link "Produtos" at bounding box center [68, 404] width 127 height 20
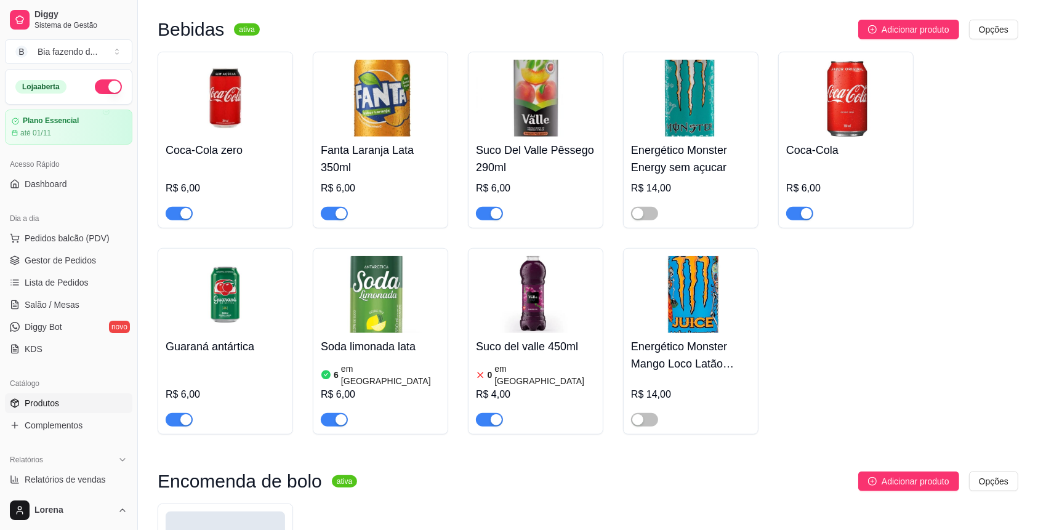
scroll to position [5666, 0]
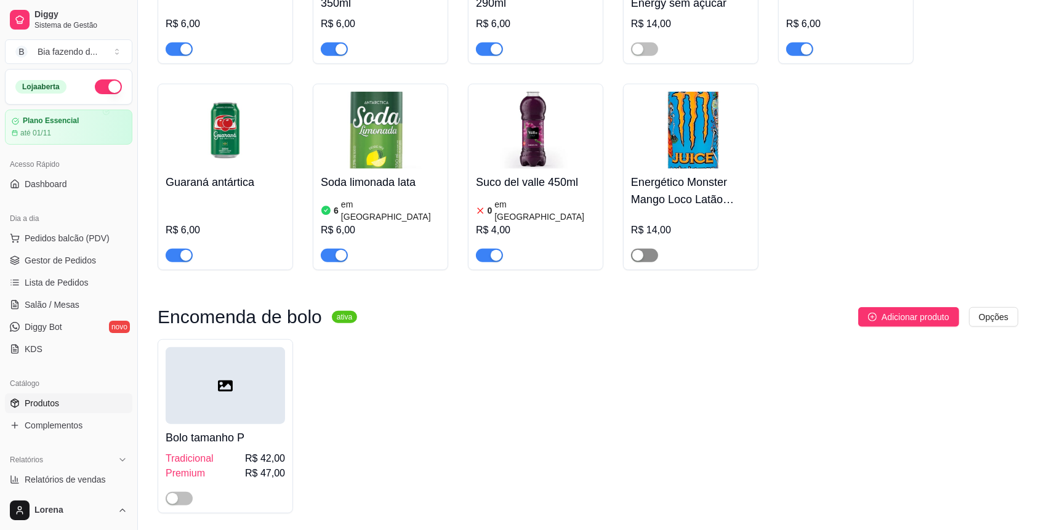
drag, startPoint x: 648, startPoint y: 211, endPoint x: 638, endPoint y: 215, distance: 10.5
click at [647, 249] on span "button" at bounding box center [644, 256] width 27 height 14
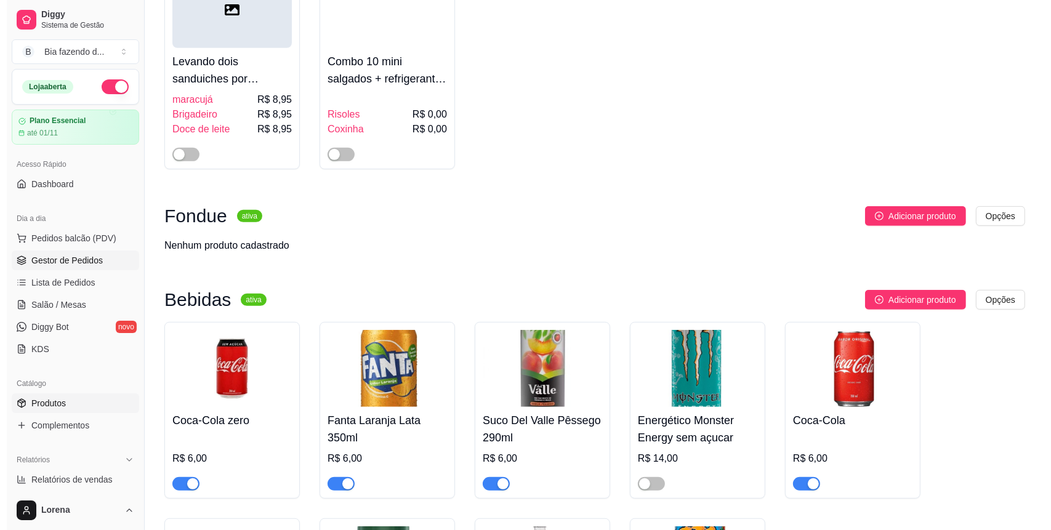
scroll to position [5173, 0]
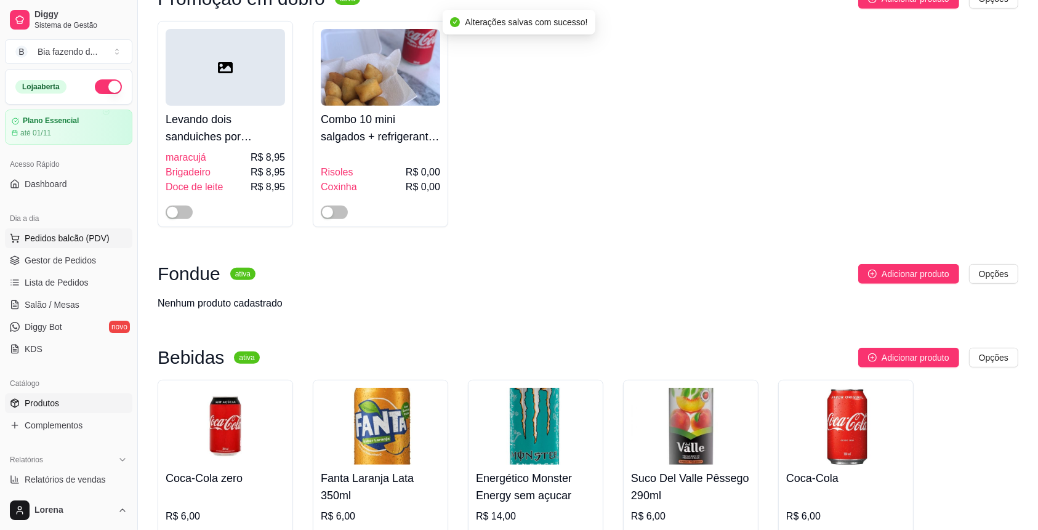
click at [78, 233] on span "Pedidos balcão (PDV)" at bounding box center [67, 238] width 85 height 12
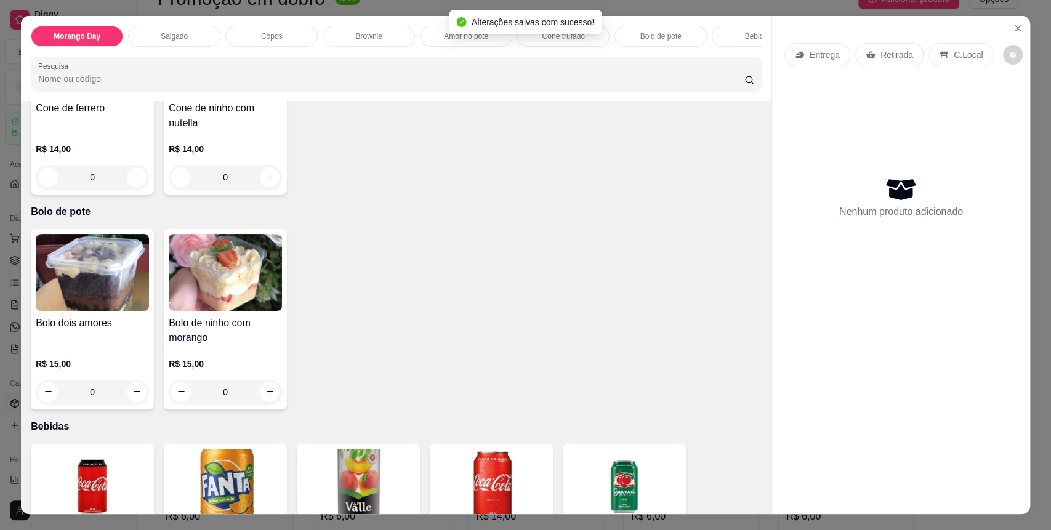
scroll to position [1964, 0]
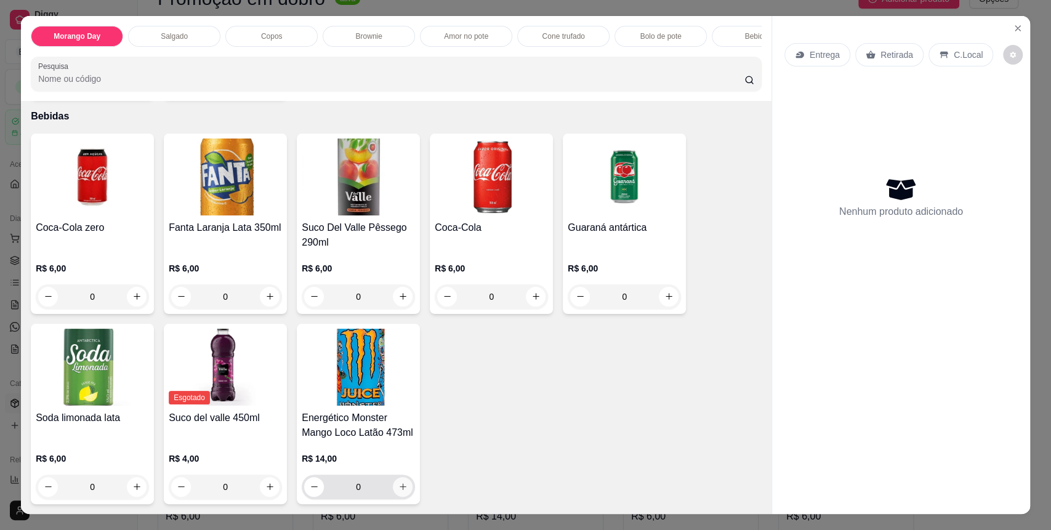
click at [393, 495] on button "increase-product-quantity" at bounding box center [403, 487] width 20 height 20
type input "1"
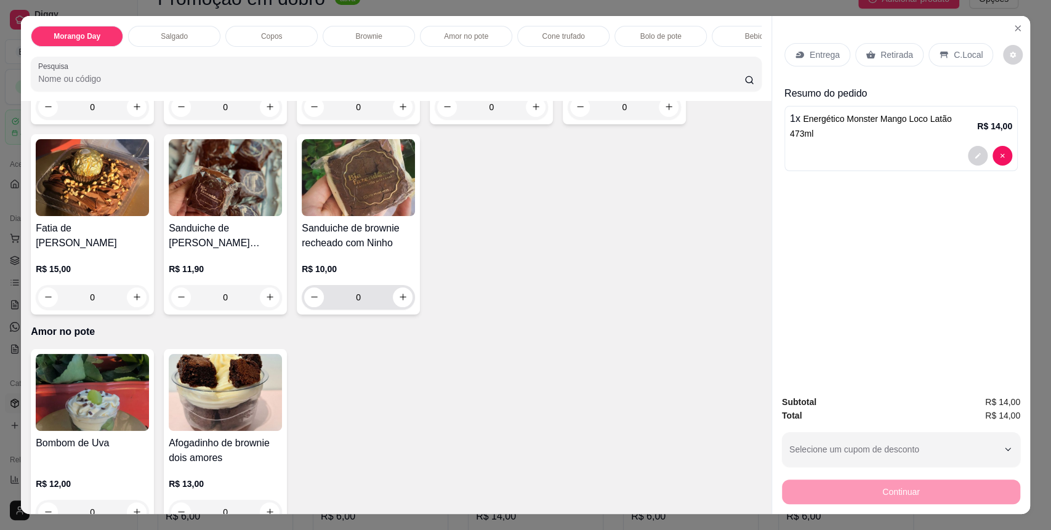
scroll to position [1067, 0]
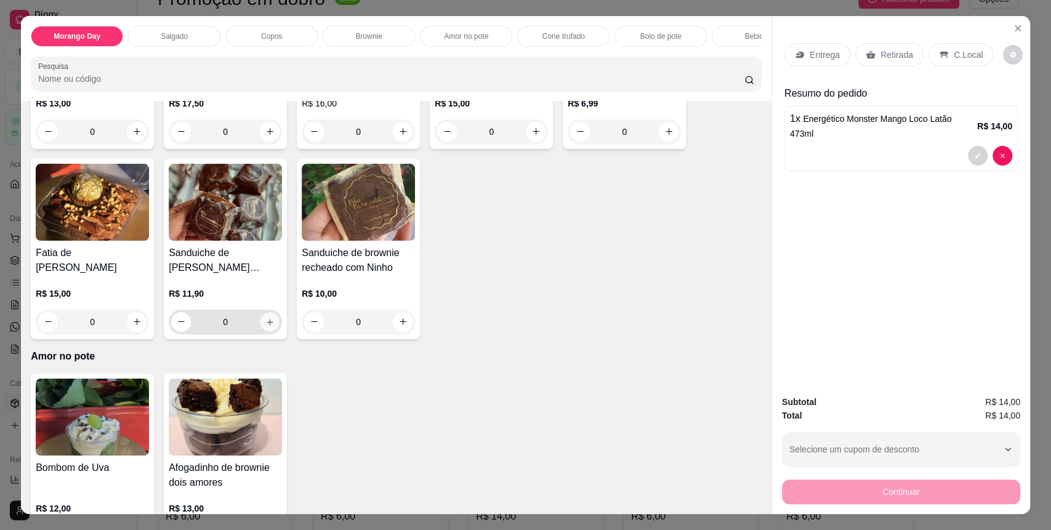
click at [265, 327] on icon "increase-product-quantity" at bounding box center [269, 322] width 9 height 9
type input "1"
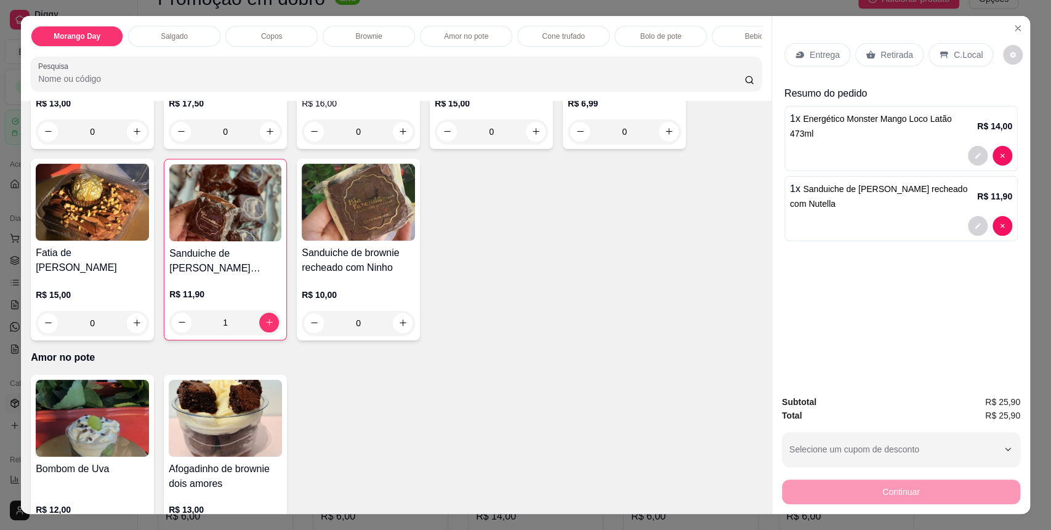
click at [964, 52] on p "C.Local" at bounding box center [968, 55] width 29 height 12
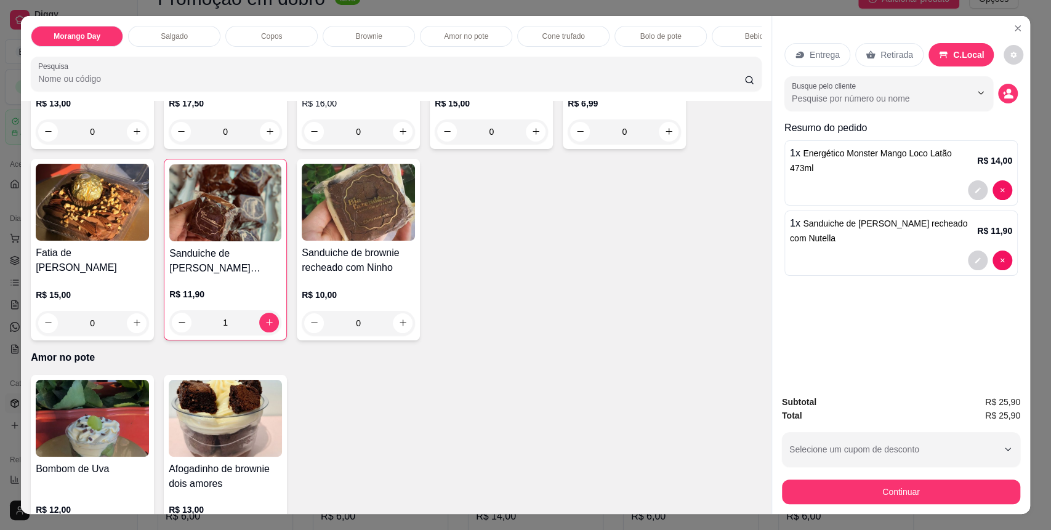
click at [850, 482] on div "Continuar" at bounding box center [901, 491] width 238 height 28
click at [849, 484] on button "Continuar" at bounding box center [901, 492] width 231 height 24
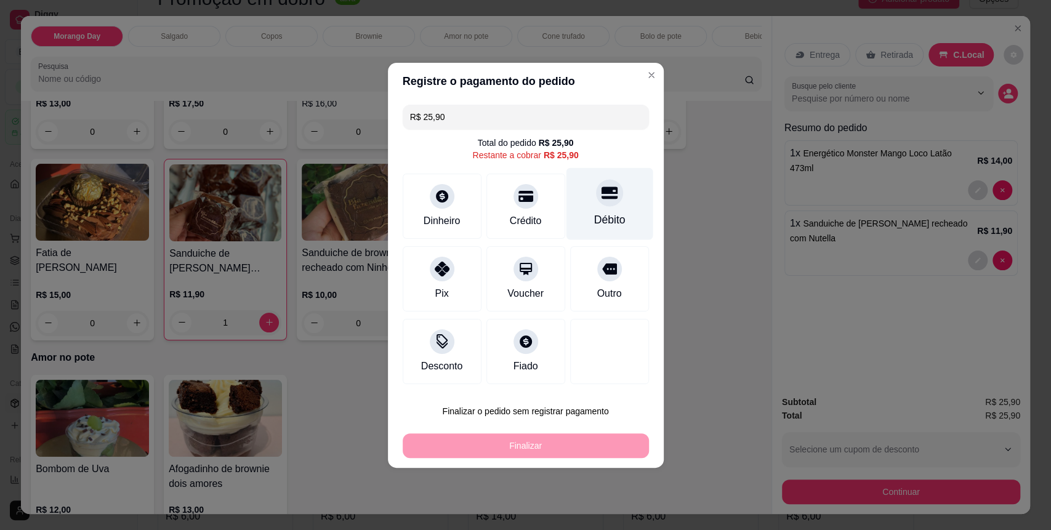
click at [600, 207] on div "Débito" at bounding box center [609, 204] width 87 height 72
type input "R$ 0,00"
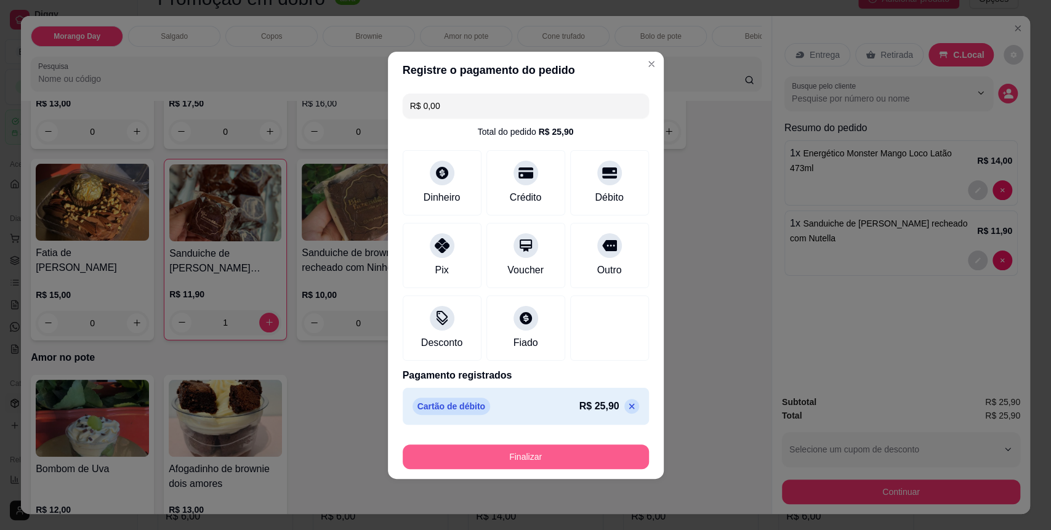
click at [514, 457] on button "Finalizar" at bounding box center [526, 457] width 246 height 25
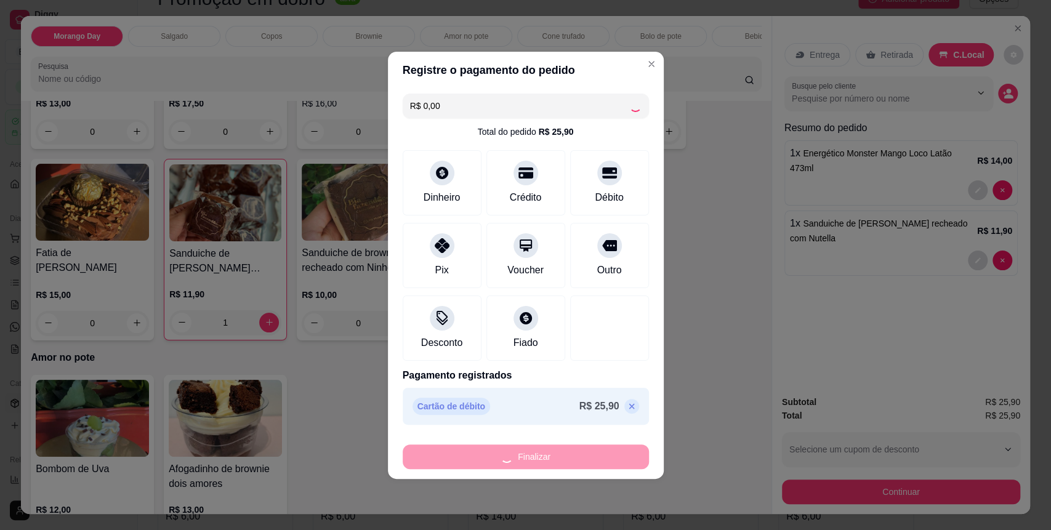
type input "0"
type input "-R$ 25,90"
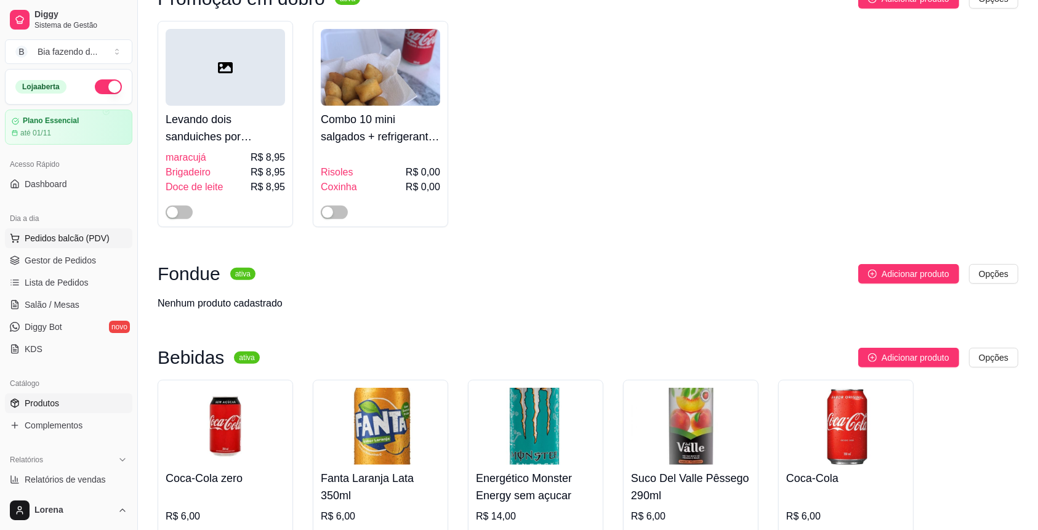
click at [92, 229] on button "Pedidos balcão (PDV)" at bounding box center [68, 238] width 127 height 20
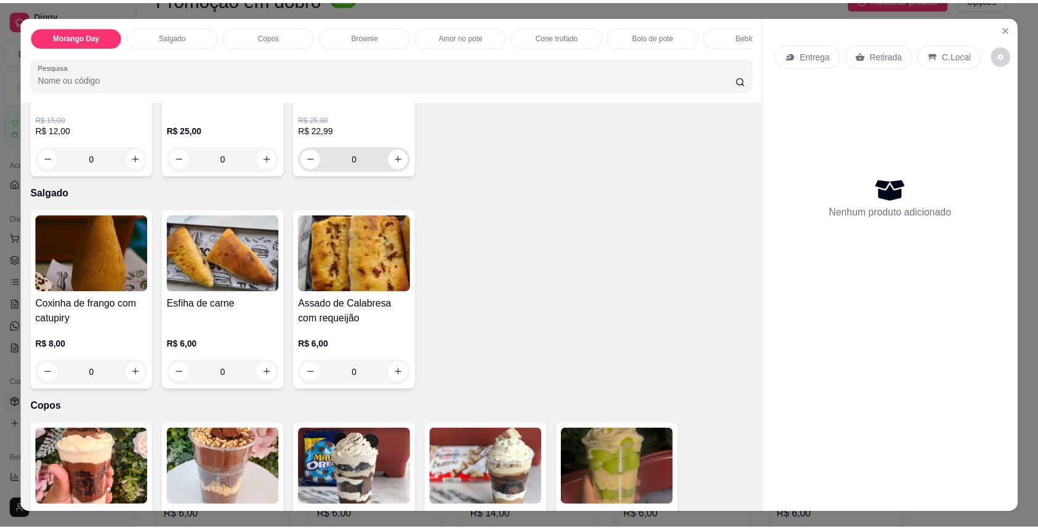
scroll to position [493, 0]
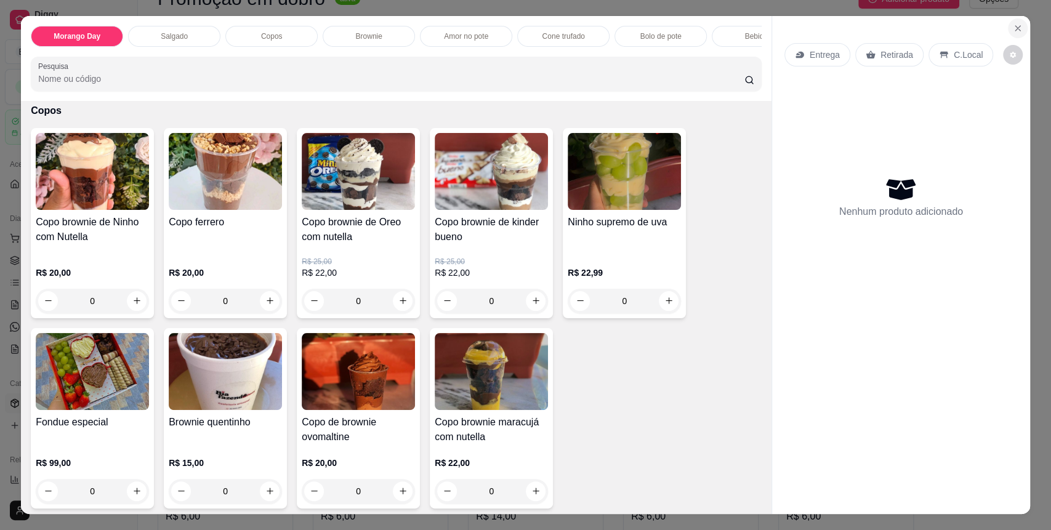
click at [1013, 21] on button "Close" at bounding box center [1018, 28] width 20 height 20
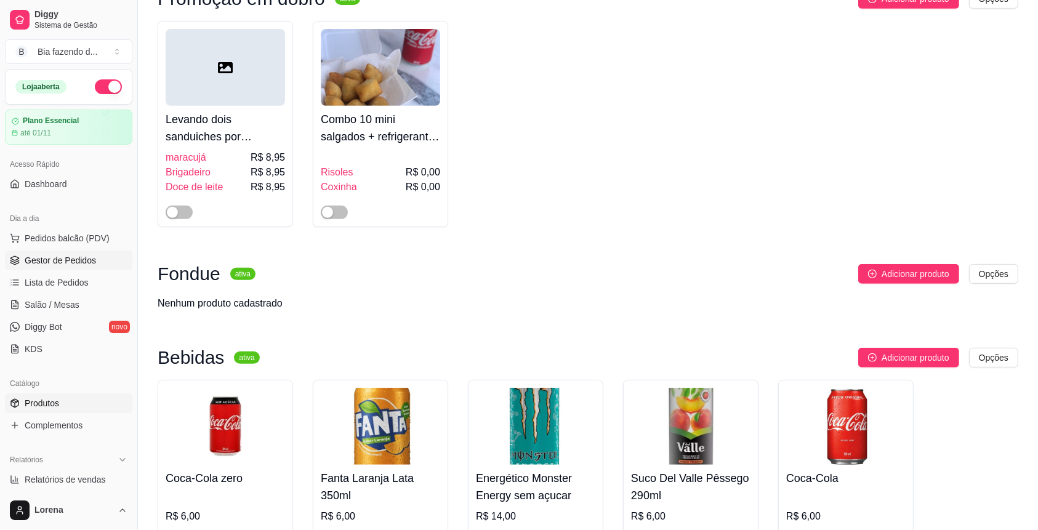
click at [84, 264] on span "Gestor de Pedidos" at bounding box center [60, 260] width 71 height 12
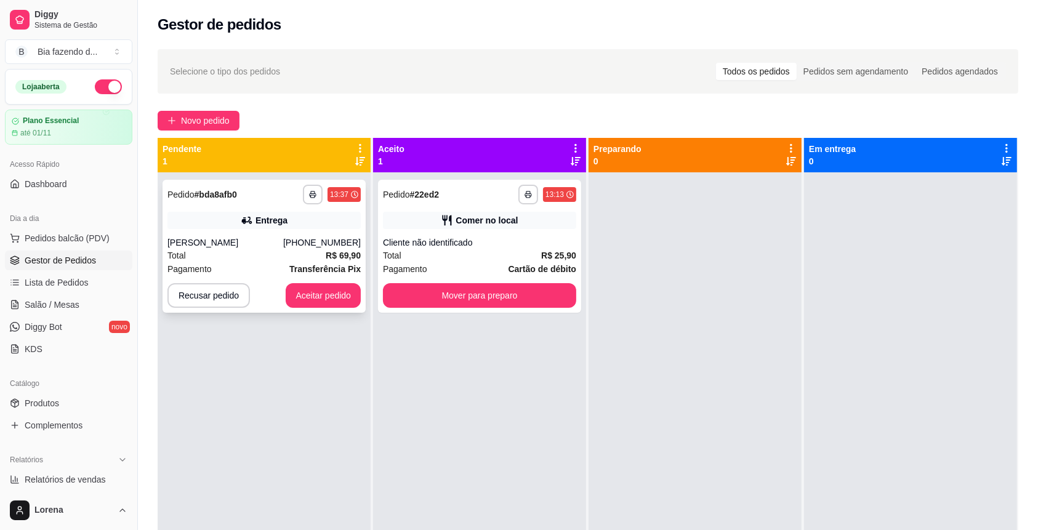
click at [283, 230] on div "**********" at bounding box center [264, 246] width 203 height 133
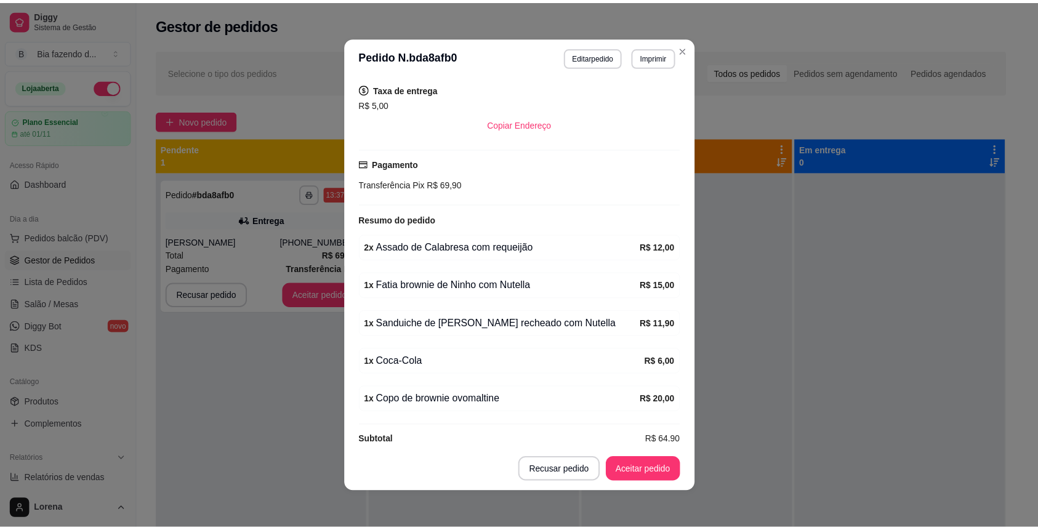
scroll to position [281, 0]
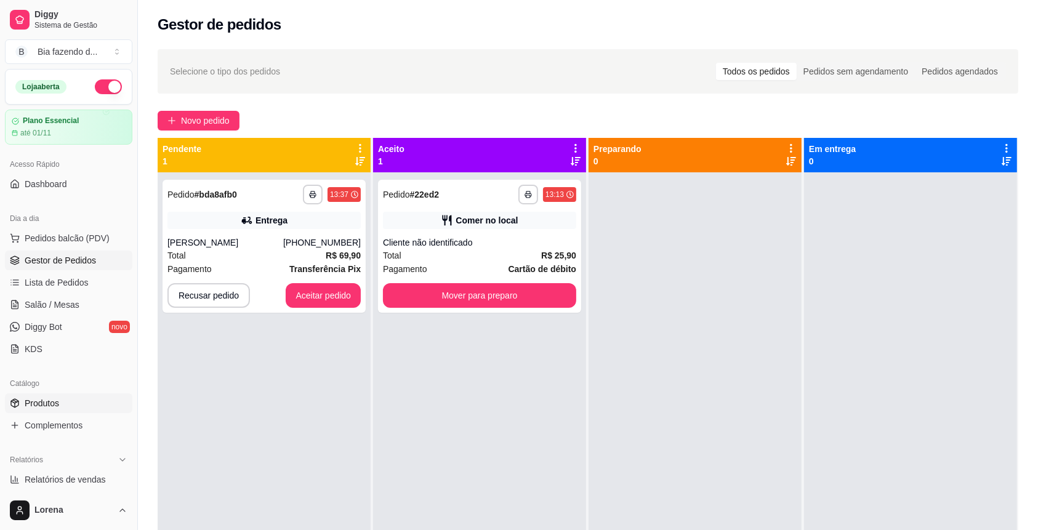
click at [96, 411] on link "Produtos" at bounding box center [68, 404] width 127 height 20
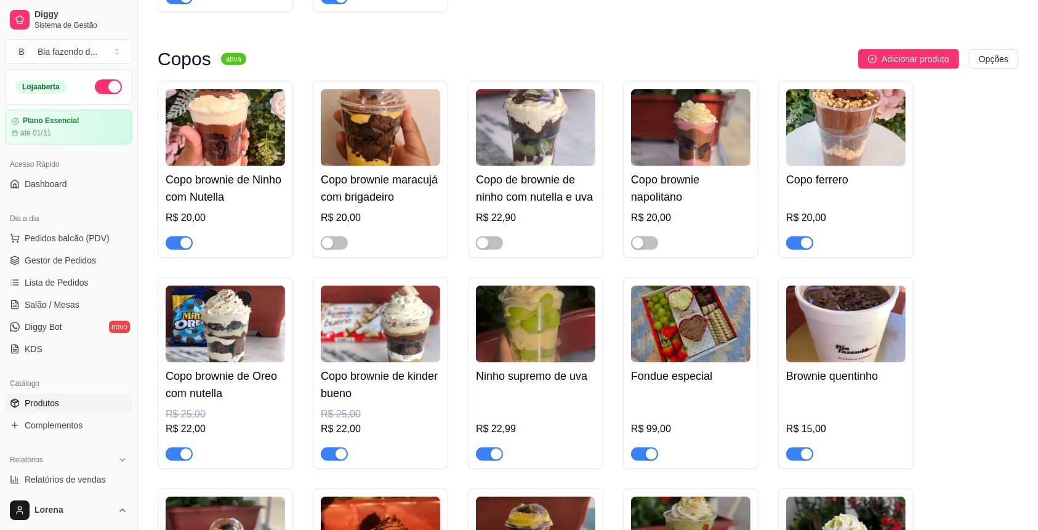
scroll to position [1314, 0]
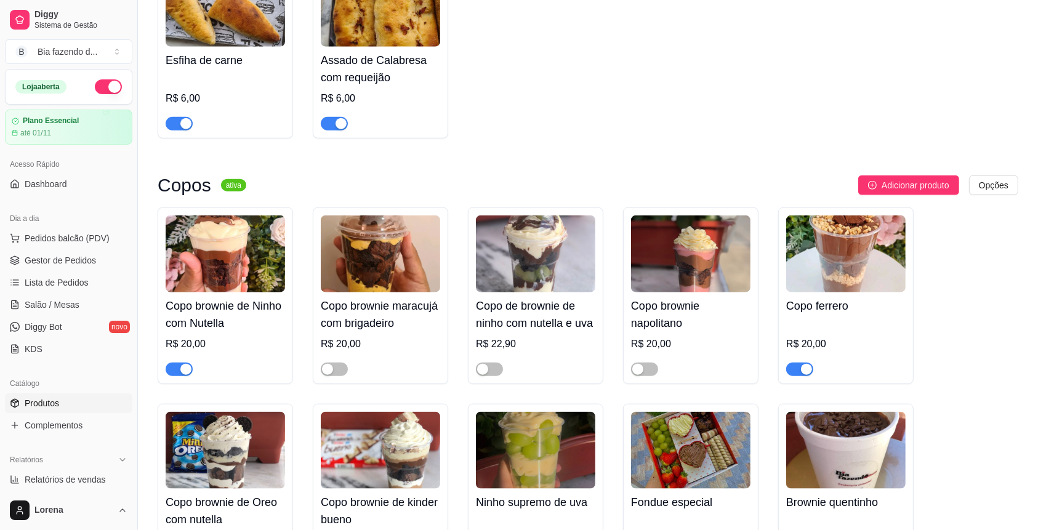
click at [329, 123] on div at bounding box center [334, 123] width 27 height 15
click at [329, 118] on div at bounding box center [380, 118] width 119 height 25
click at [337, 129] on div "button" at bounding box center [341, 123] width 11 height 11
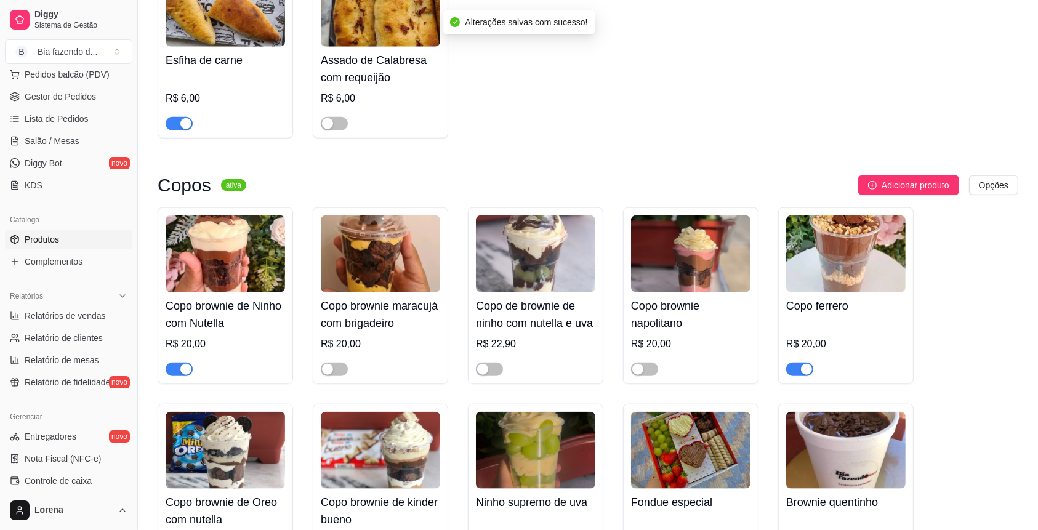
scroll to position [246, 0]
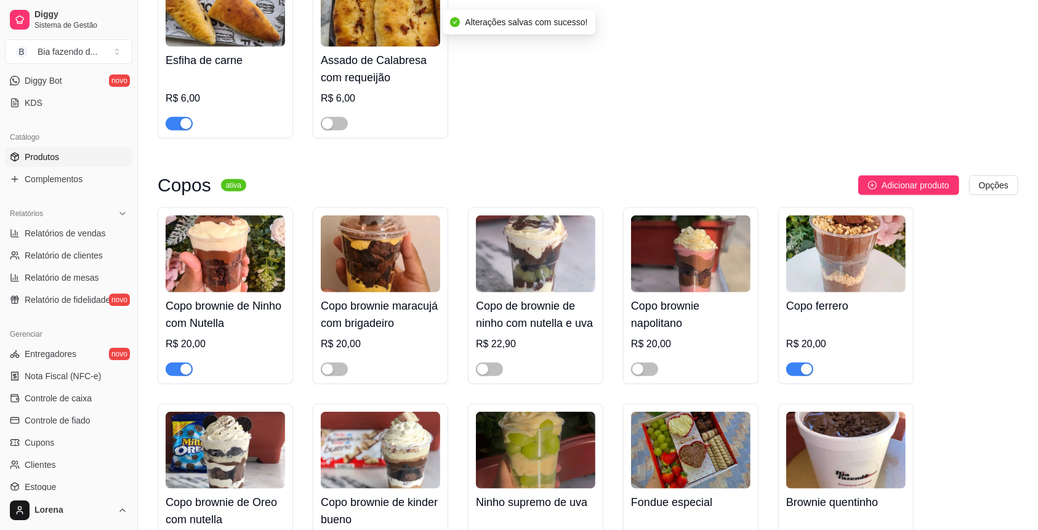
click at [78, 155] on link "Produtos" at bounding box center [68, 157] width 127 height 20
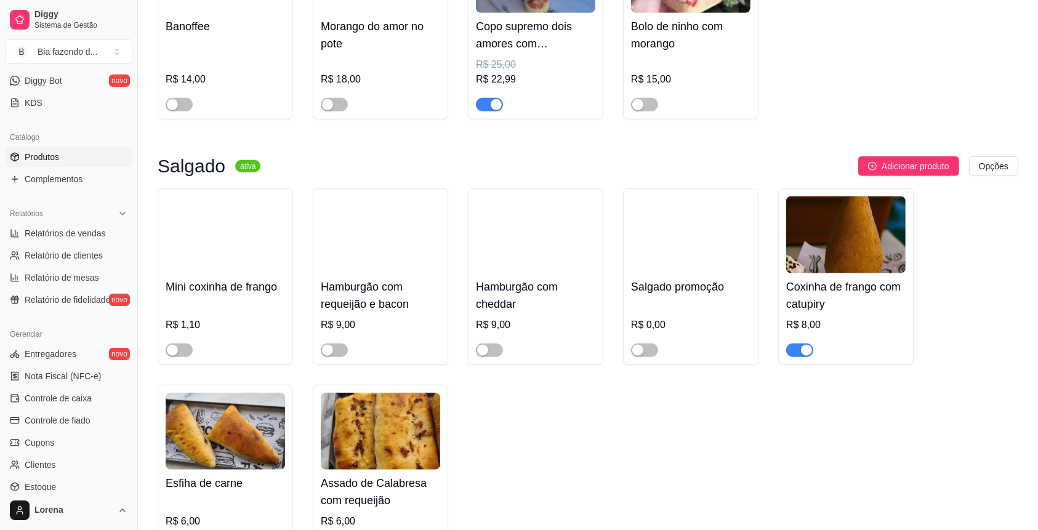
scroll to position [821, 0]
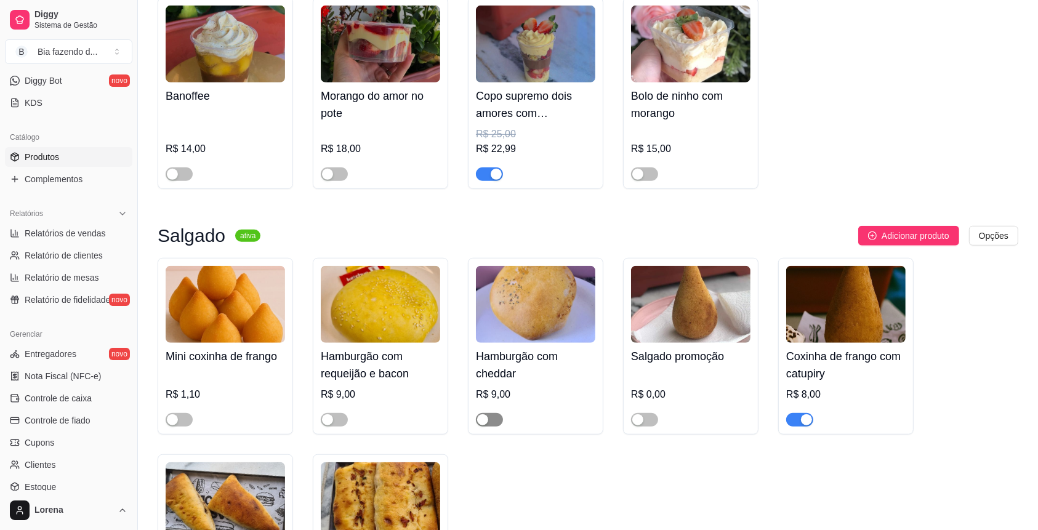
click at [487, 422] on div "button" at bounding box center [482, 419] width 11 height 11
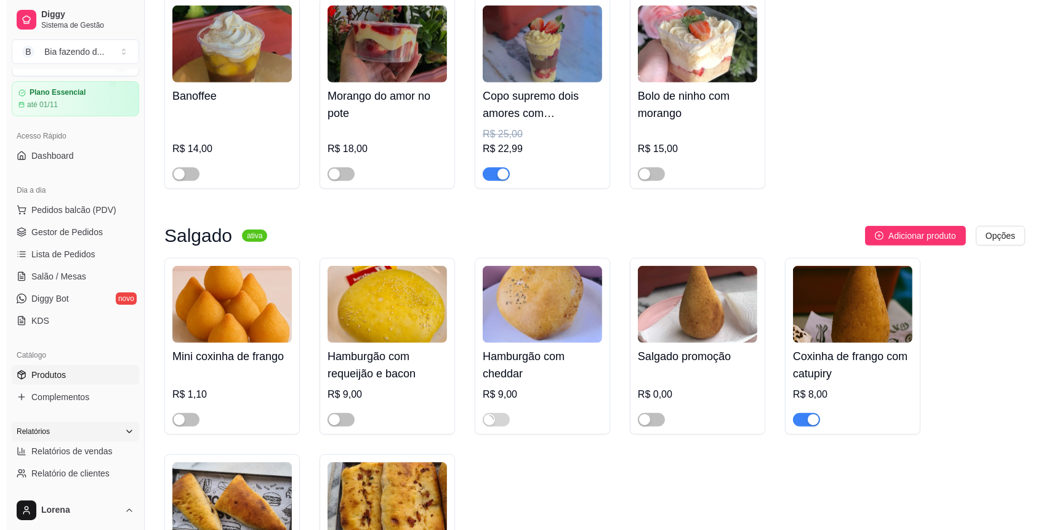
scroll to position [0, 0]
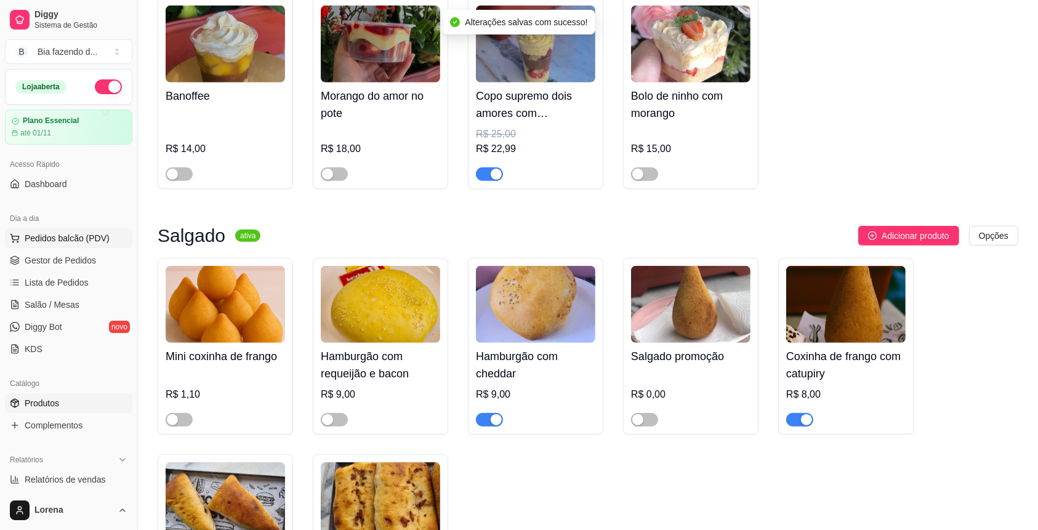
click at [76, 234] on span "Pedidos balcão (PDV)" at bounding box center [67, 238] width 85 height 12
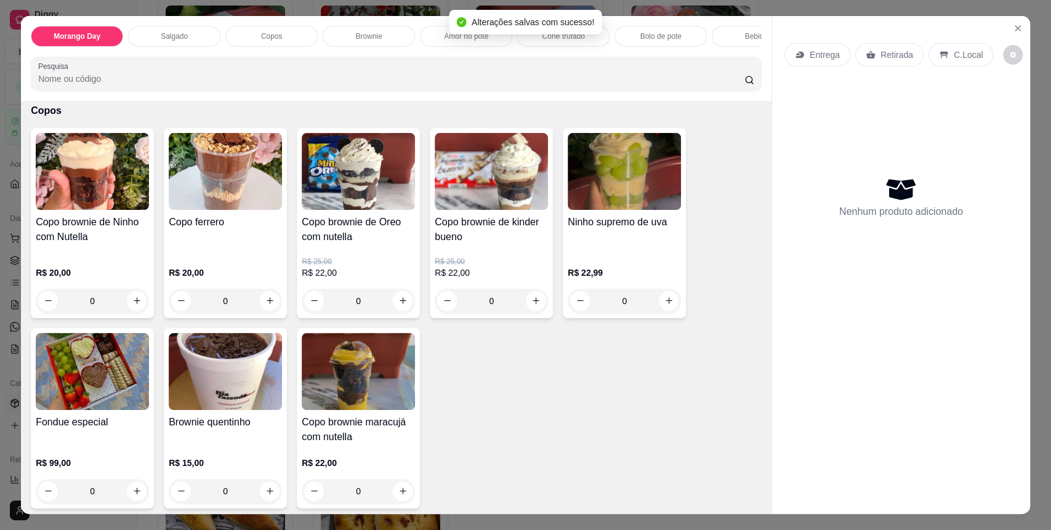
scroll to position [328, 0]
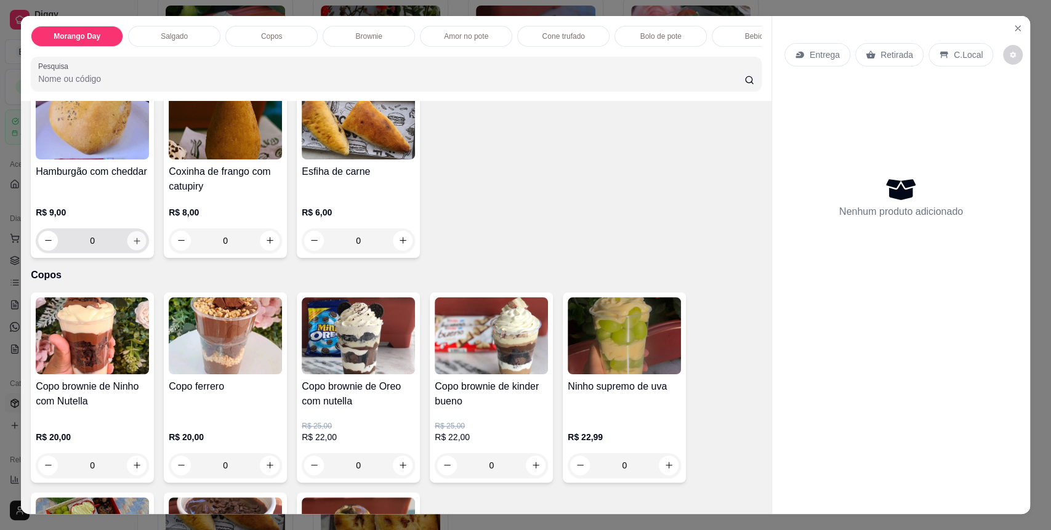
click at [132, 246] on icon "increase-product-quantity" at bounding box center [136, 240] width 9 height 9
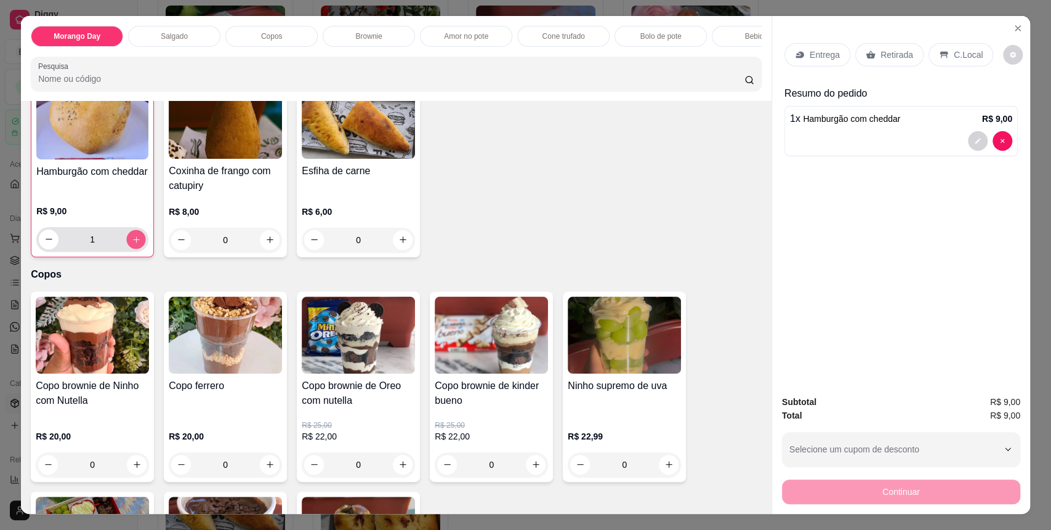
click at [129, 249] on button "increase-product-quantity" at bounding box center [136, 239] width 19 height 19
type input "2"
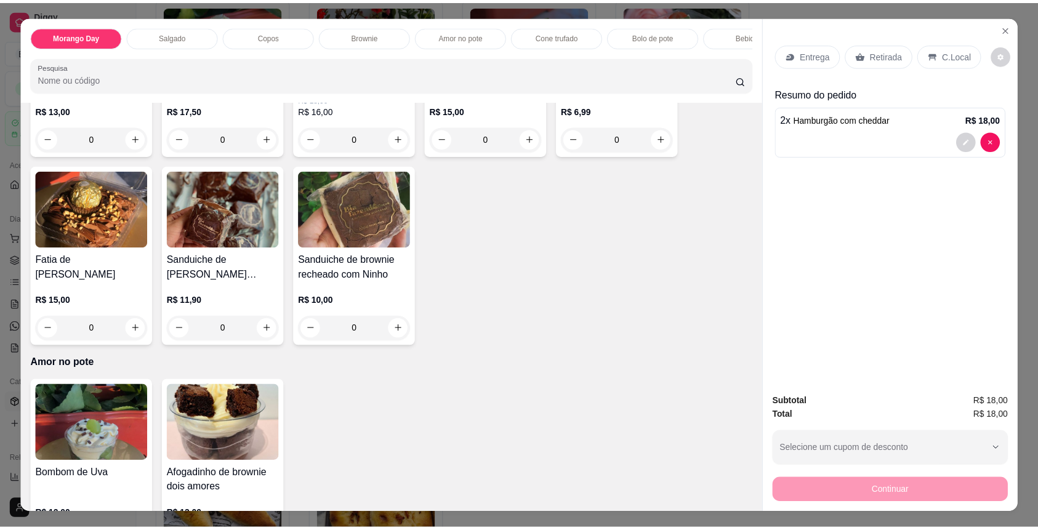
scroll to position [1068, 0]
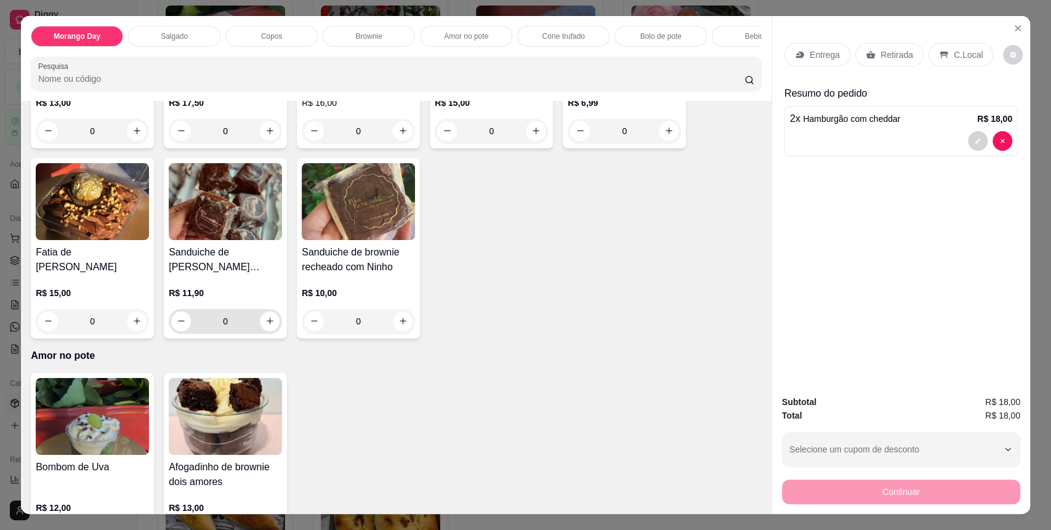
click at [269, 331] on button "increase-product-quantity" at bounding box center [270, 322] width 20 height 20
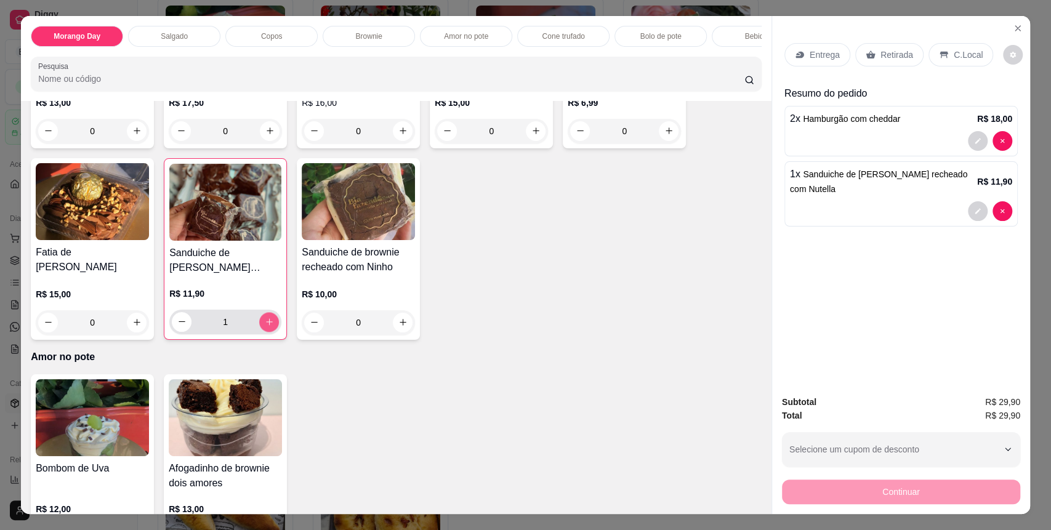
click at [267, 332] on button "increase-product-quantity" at bounding box center [269, 322] width 20 height 20
type input "3"
click at [957, 51] on p "C.Local" at bounding box center [968, 55] width 29 height 12
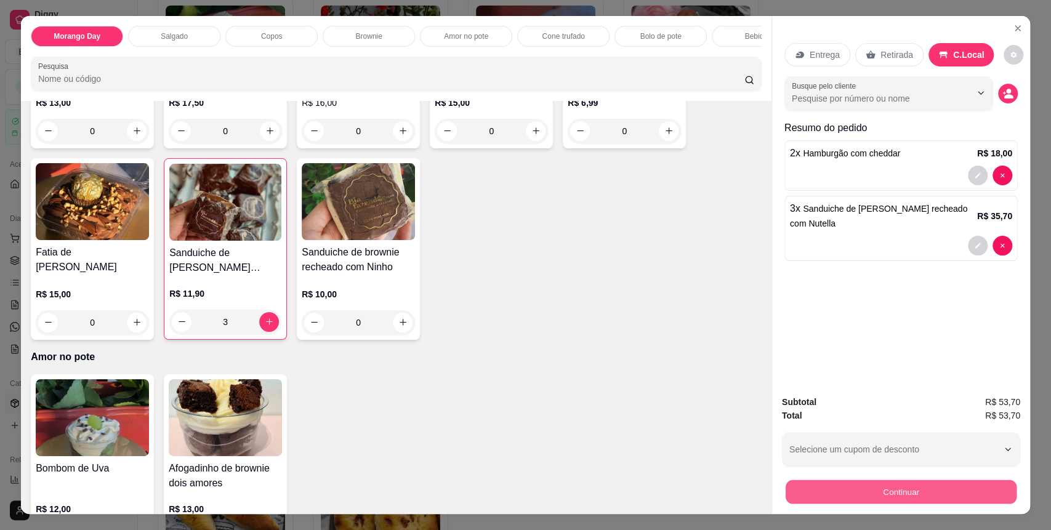
click at [924, 486] on button "Continuar" at bounding box center [901, 492] width 231 height 24
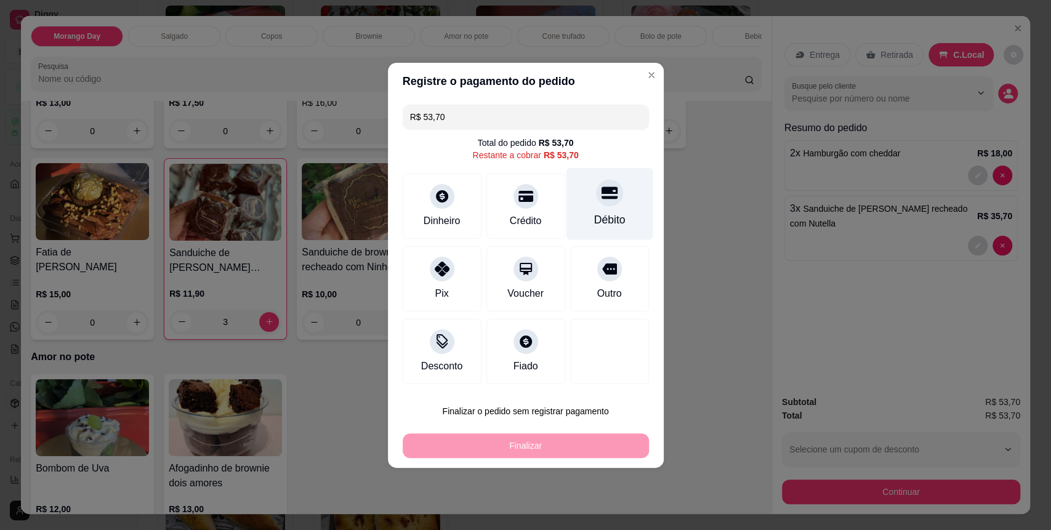
click at [607, 200] on div at bounding box center [609, 192] width 27 height 27
type input "R$ 0,00"
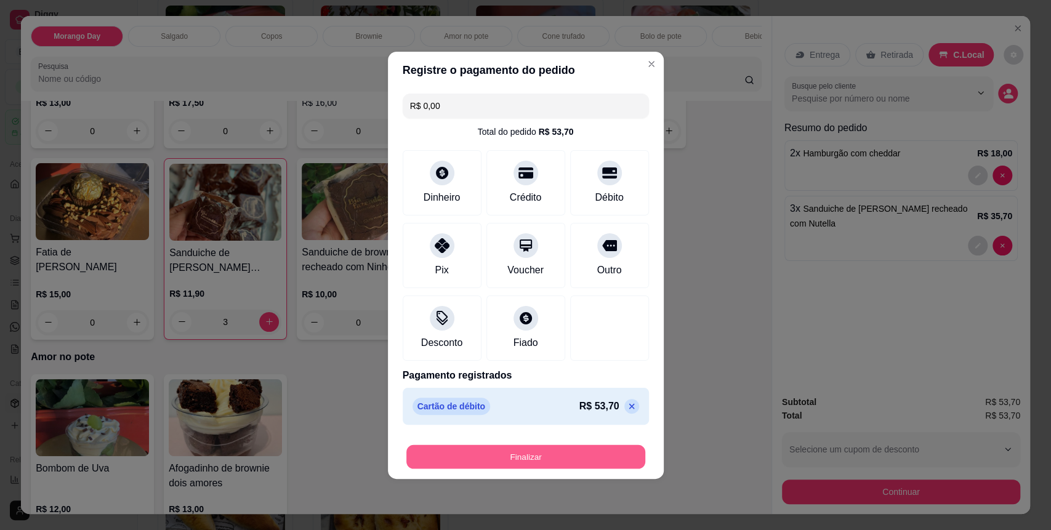
click at [591, 466] on button "Finalizar" at bounding box center [525, 457] width 239 height 24
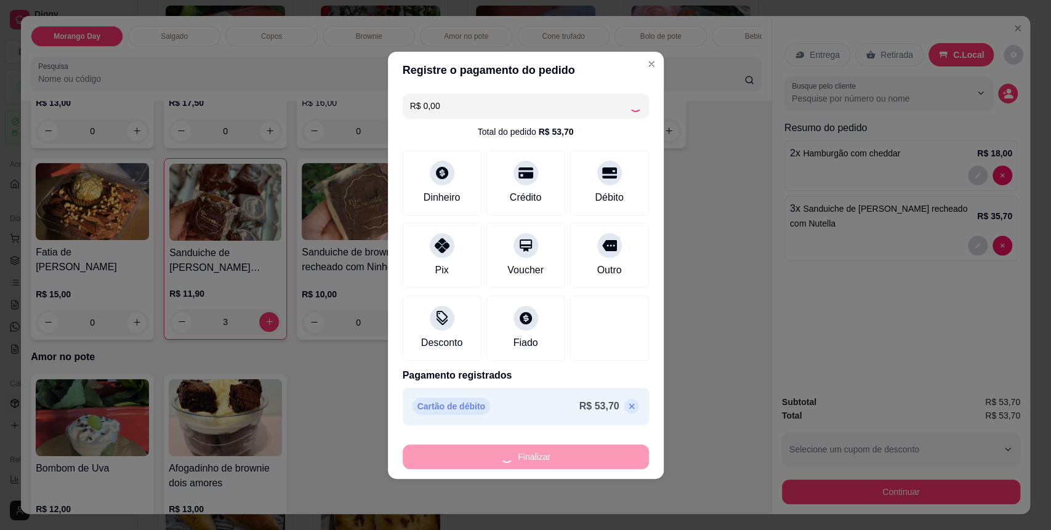
type input "0"
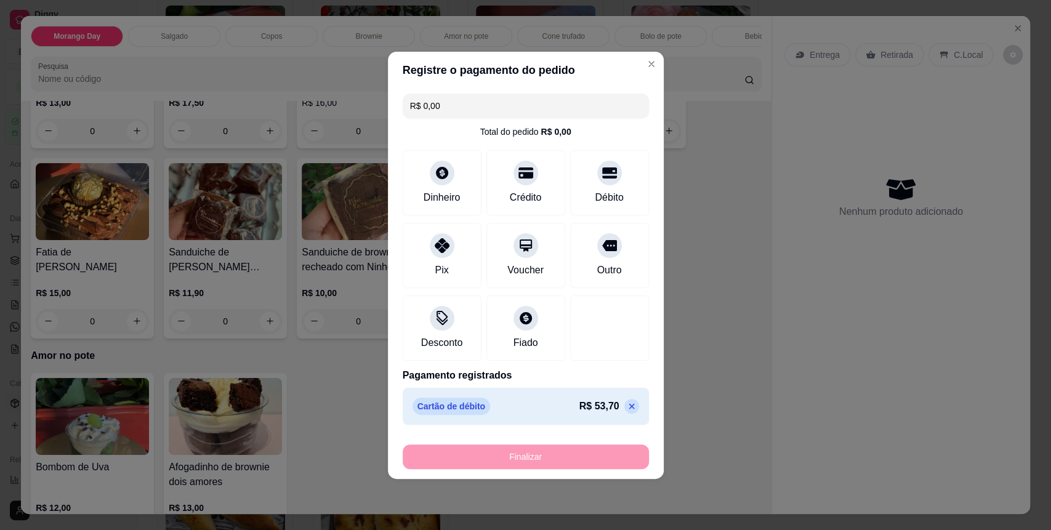
type input "-R$ 53,70"
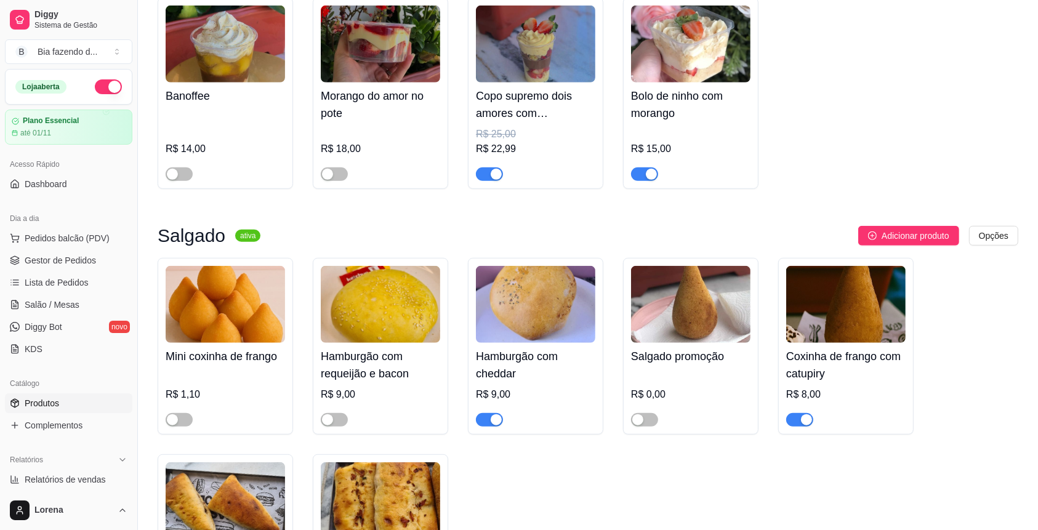
scroll to position [657, 0]
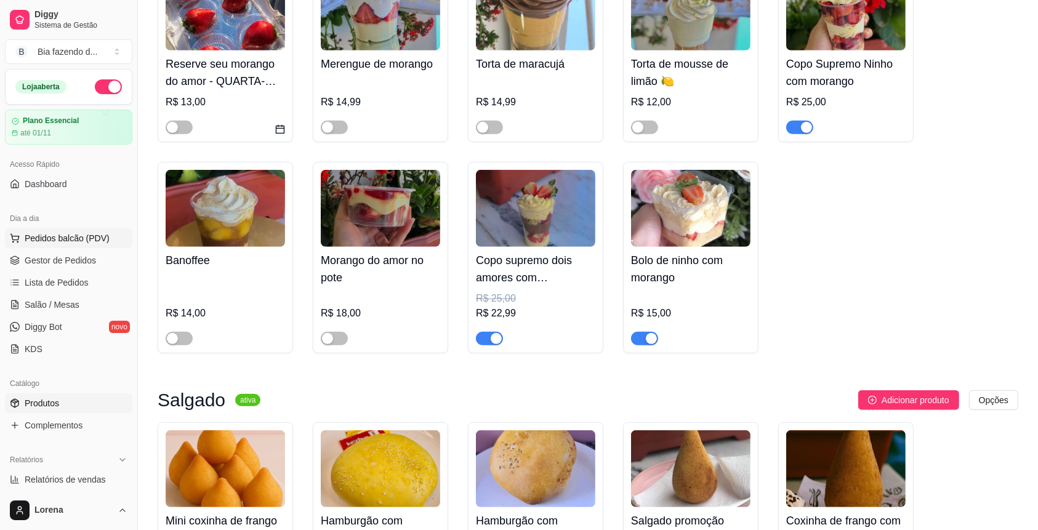
click at [69, 247] on button "Pedidos balcão (PDV)" at bounding box center [68, 238] width 127 height 20
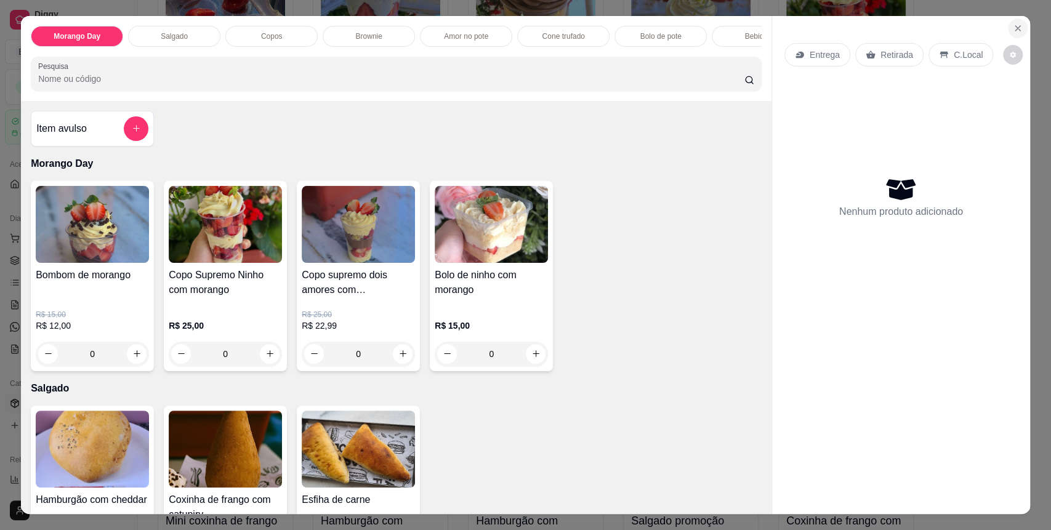
click at [1013, 23] on icon "Close" at bounding box center [1018, 28] width 10 height 10
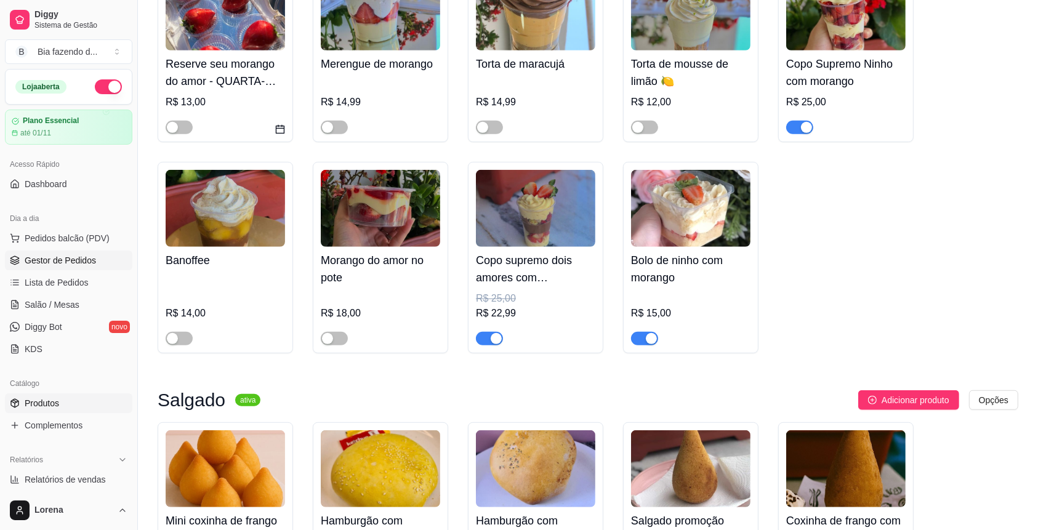
click at [39, 264] on span "Gestor de Pedidos" at bounding box center [60, 260] width 71 height 12
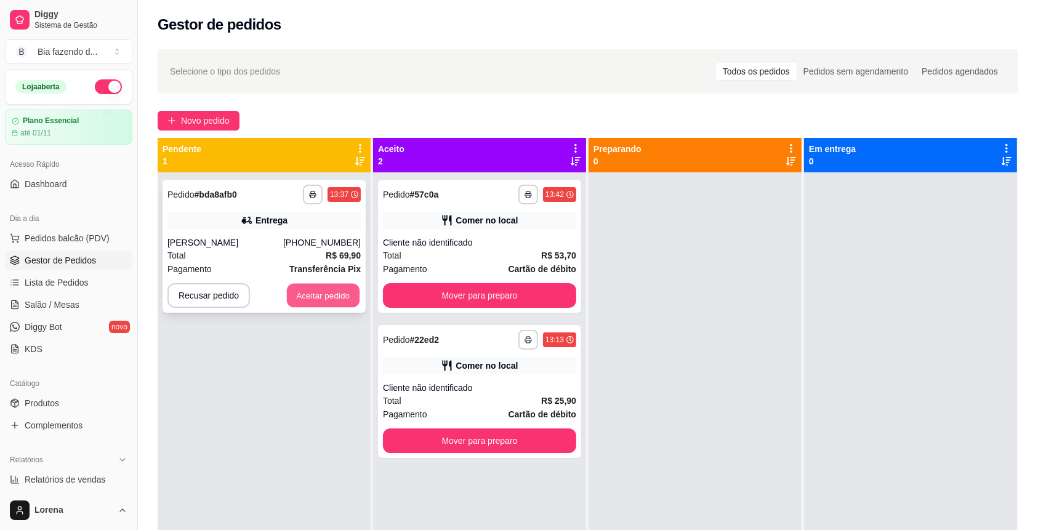
click at [308, 299] on button "Aceitar pedido" at bounding box center [323, 296] width 73 height 24
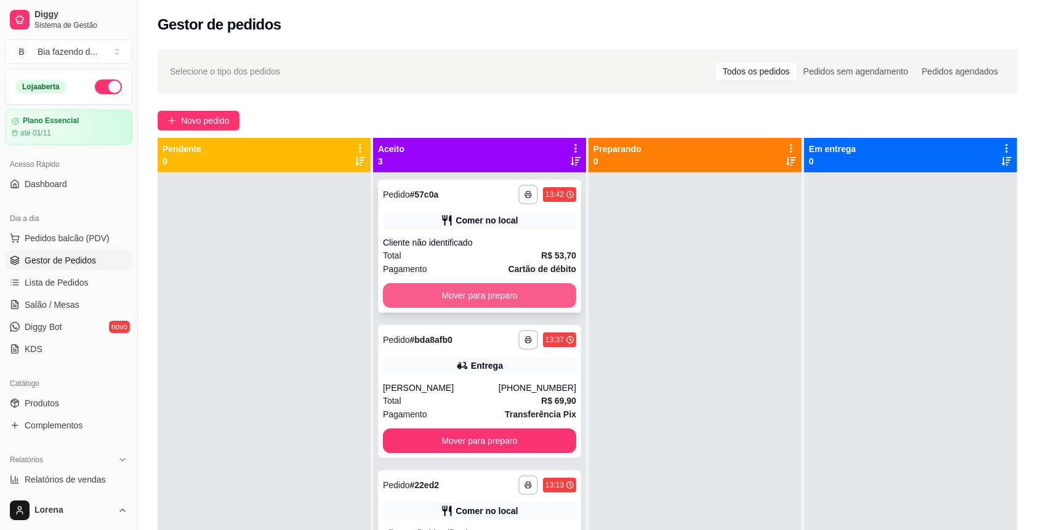
click at [472, 295] on button "Mover para preparo" at bounding box center [479, 295] width 193 height 25
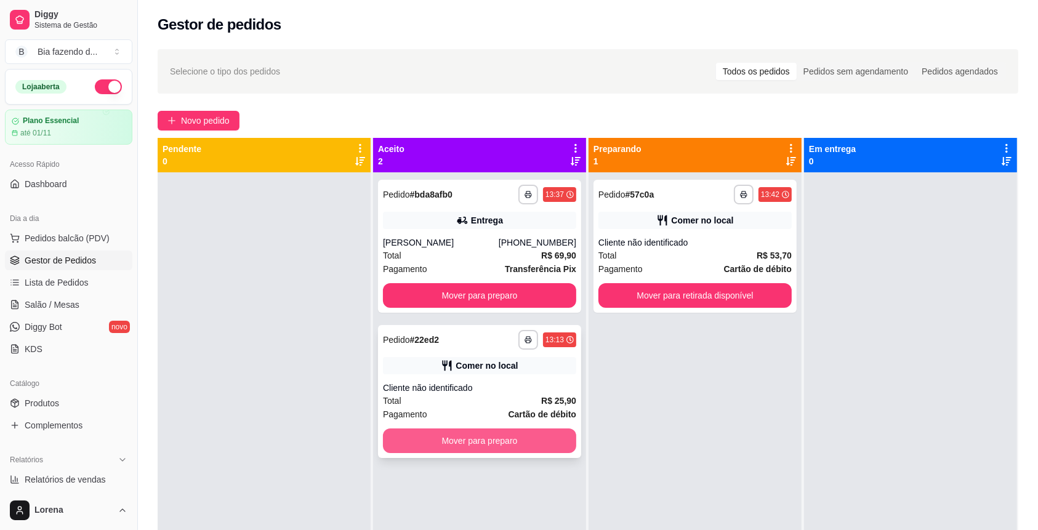
click at [479, 437] on button "Mover para preparo" at bounding box center [479, 441] width 193 height 25
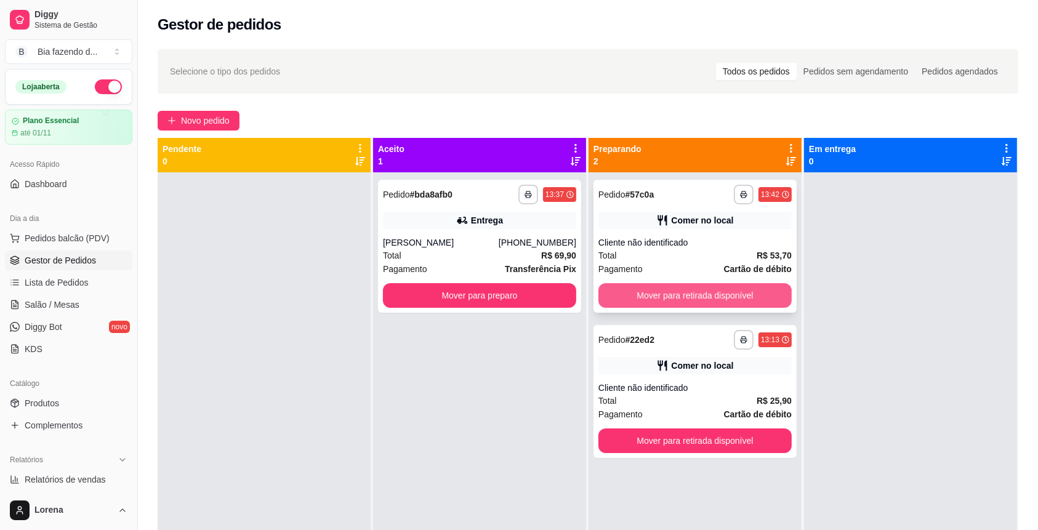
click at [724, 302] on button "Mover para retirada disponível" at bounding box center [695, 295] width 193 height 25
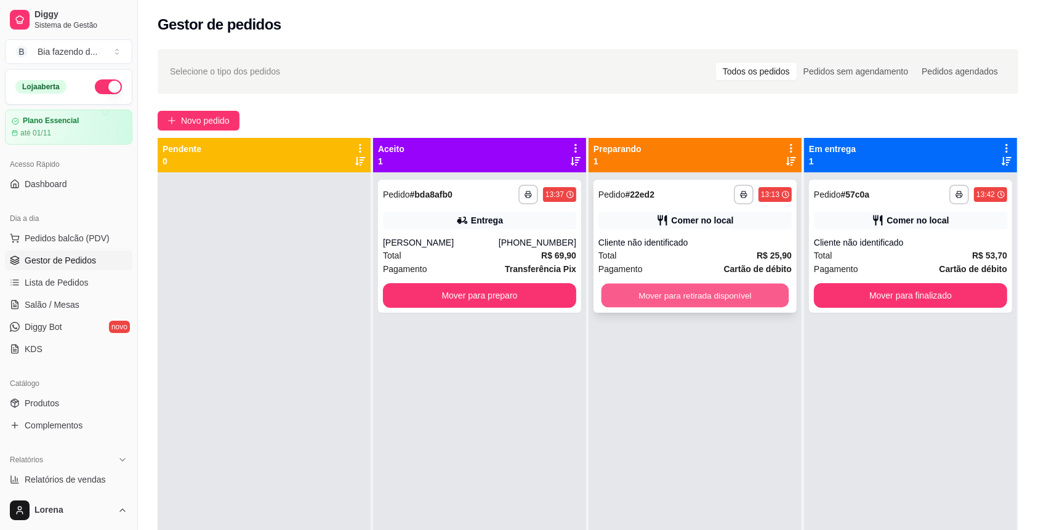
click at [747, 301] on button "Mover para retirada disponível" at bounding box center [696, 296] width 188 height 24
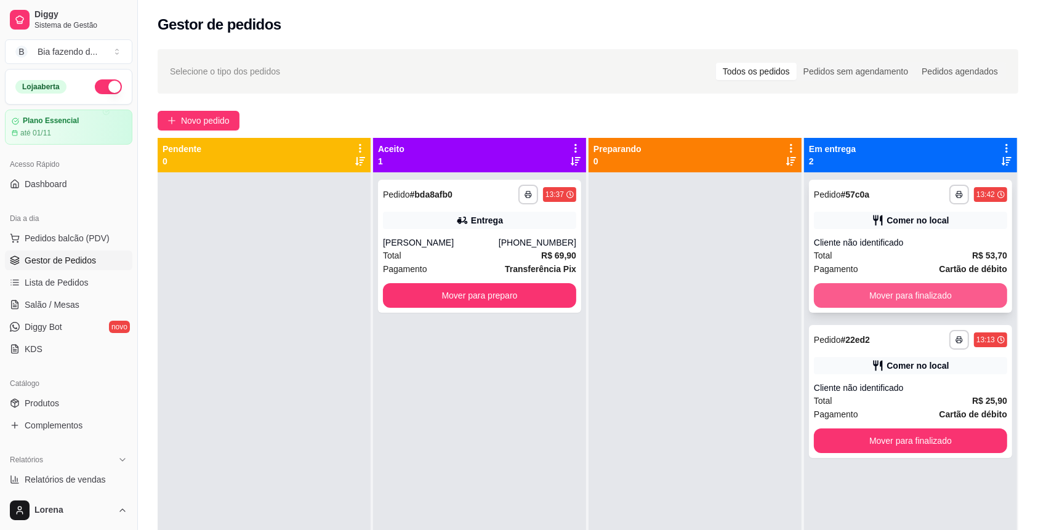
click at [886, 285] on button "Mover para finalizado" at bounding box center [910, 295] width 193 height 25
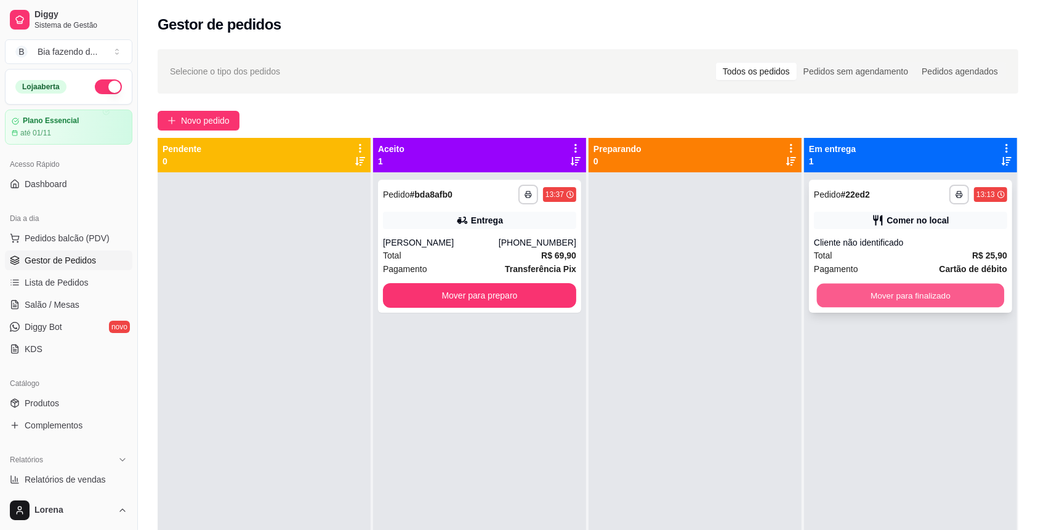
click at [897, 291] on button "Mover para finalizado" at bounding box center [911, 296] width 188 height 24
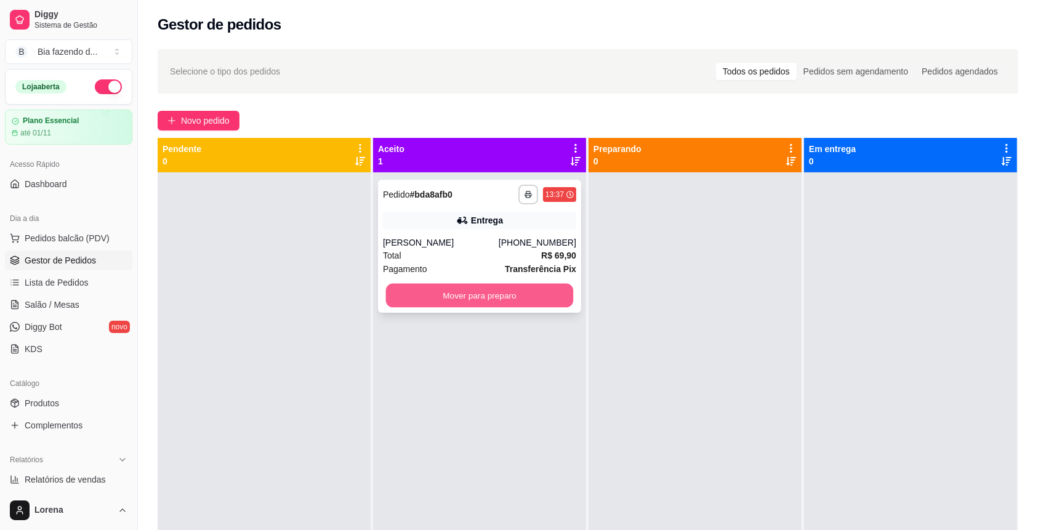
click at [519, 301] on button "Mover para preparo" at bounding box center [480, 296] width 188 height 24
